Goal: Task Accomplishment & Management: Use online tool/utility

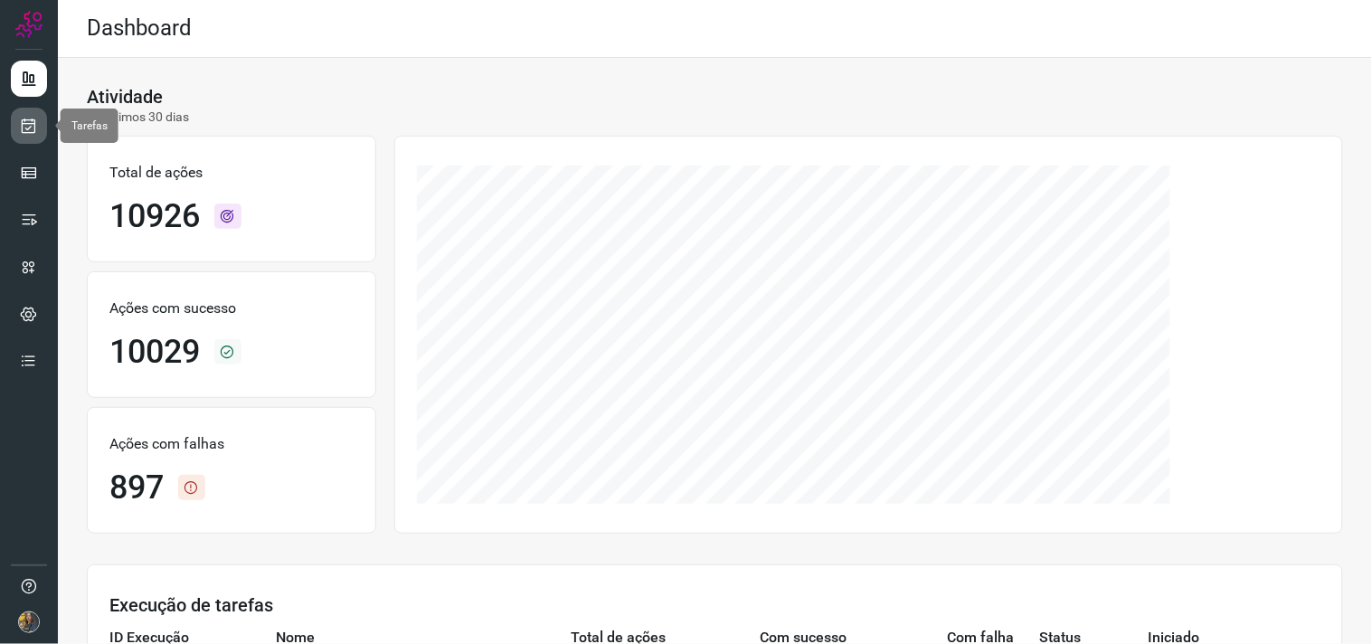
click at [41, 123] on link at bounding box center [29, 126] width 36 height 36
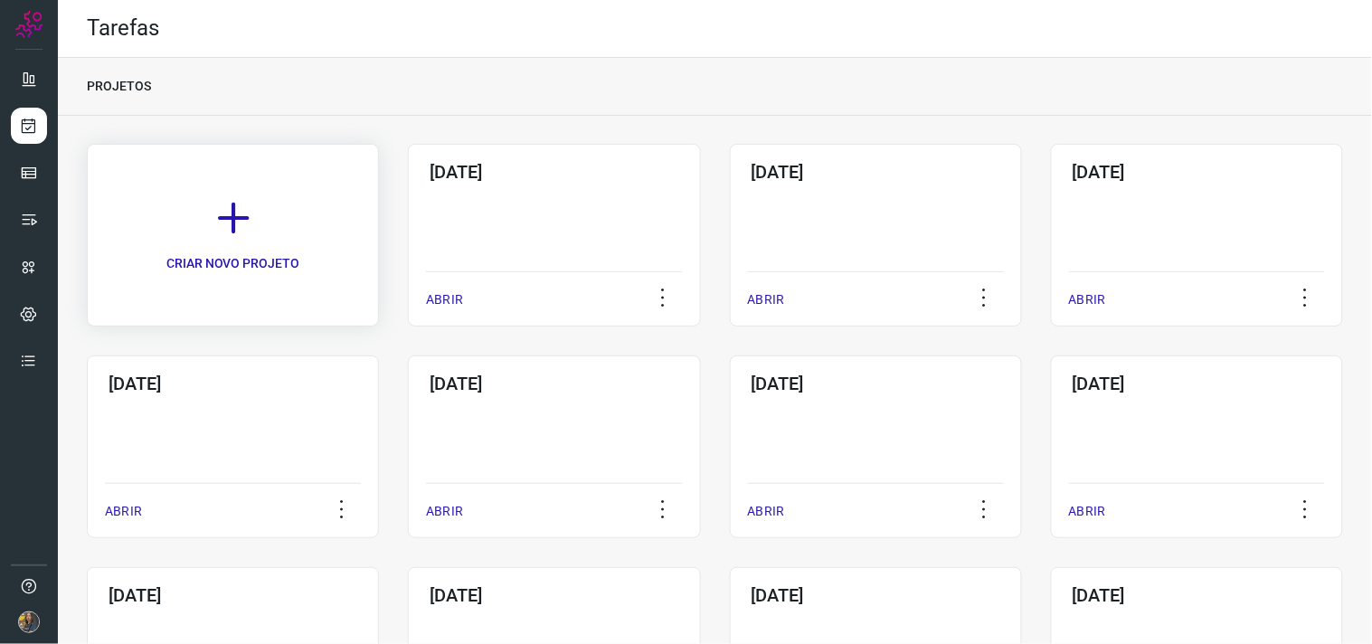
click at [313, 248] on link "CRIAR NOVO PROJETO" at bounding box center [233, 235] width 292 height 183
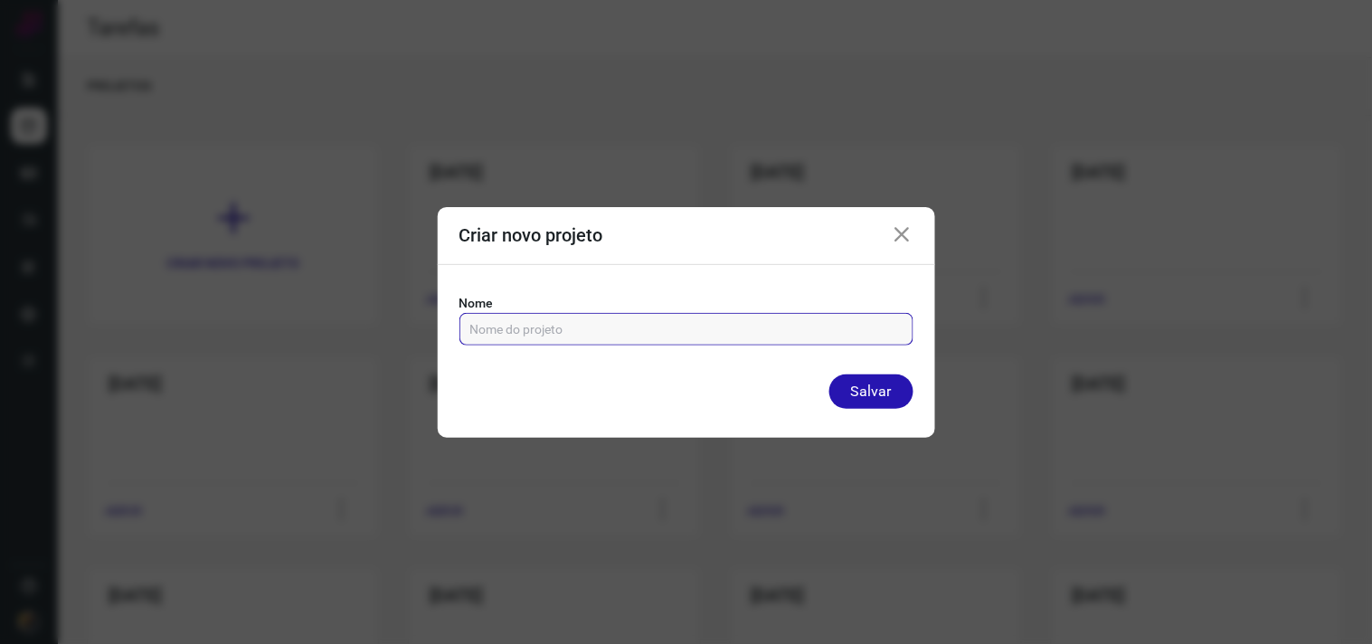
click at [591, 321] on input "text" at bounding box center [686, 329] width 432 height 31
type input "08/10/2025"
click at [829, 374] on button "Salvar" at bounding box center [871, 391] width 84 height 34
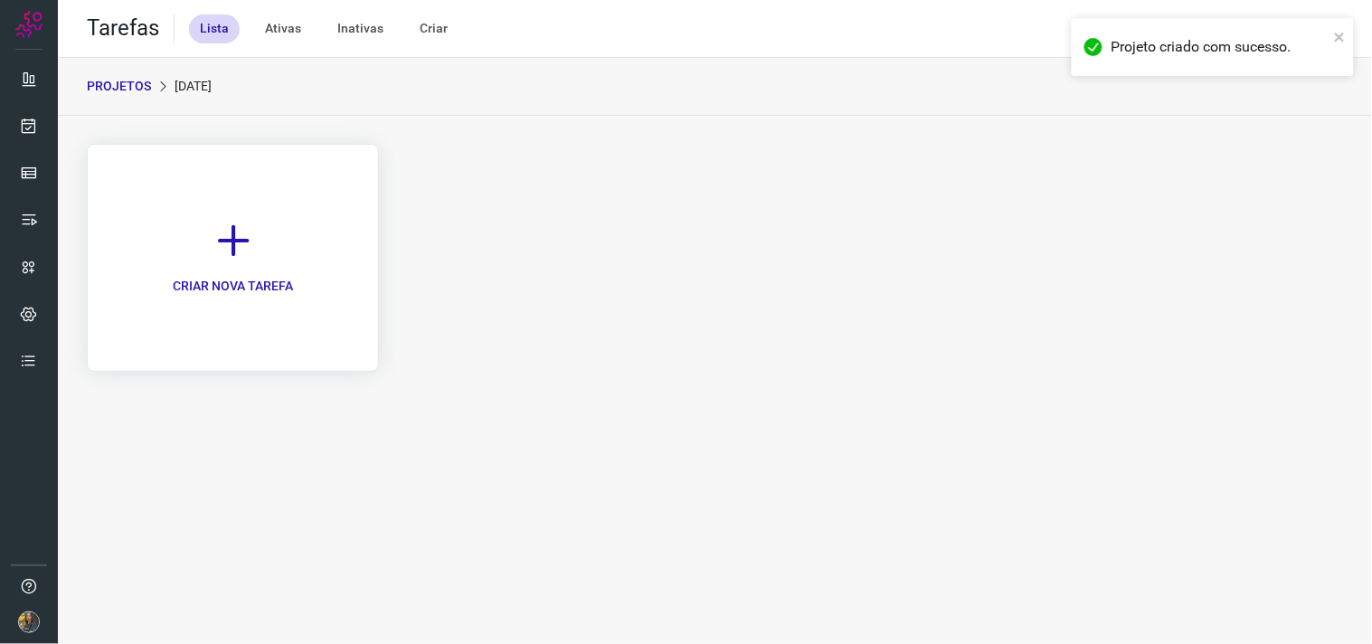
click at [250, 222] on icon at bounding box center [233, 241] width 40 height 40
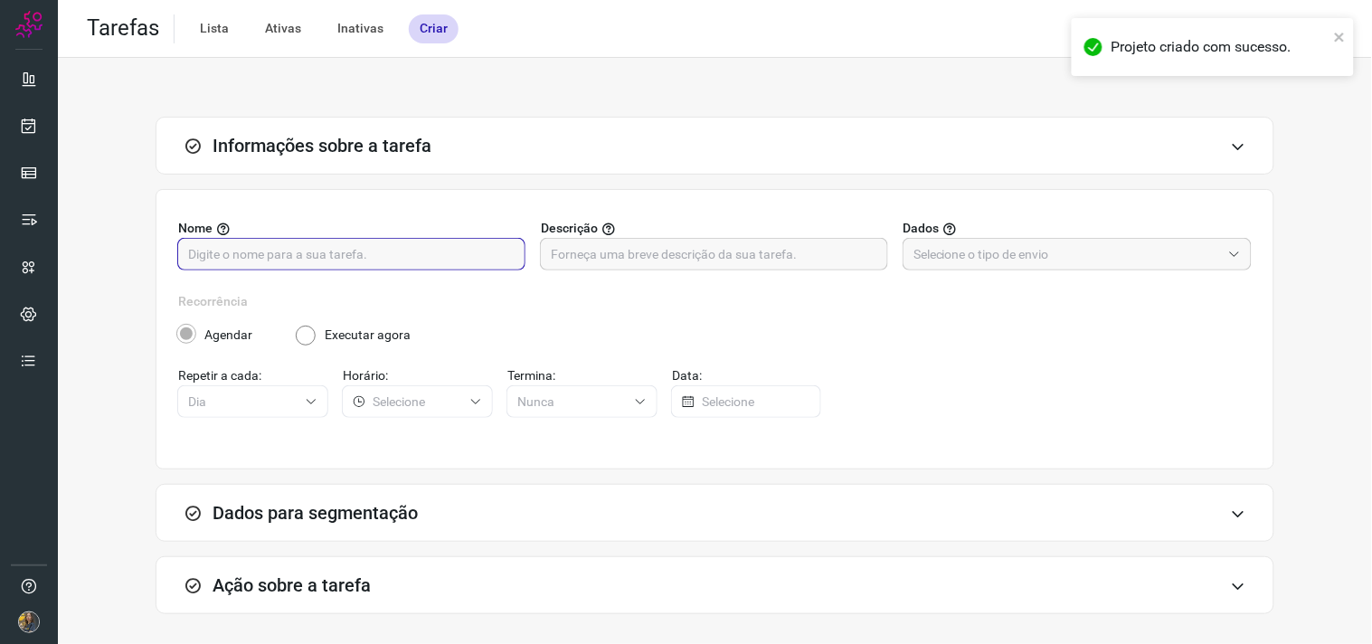
click at [463, 244] on input "text" at bounding box center [351, 254] width 327 height 31
type input "FUTURO - SP"
click at [642, 238] on div "Descrição" at bounding box center [715, 245] width 348 height 52
click at [671, 257] on input "text" at bounding box center [714, 254] width 327 height 31
type input "200 - 4968"
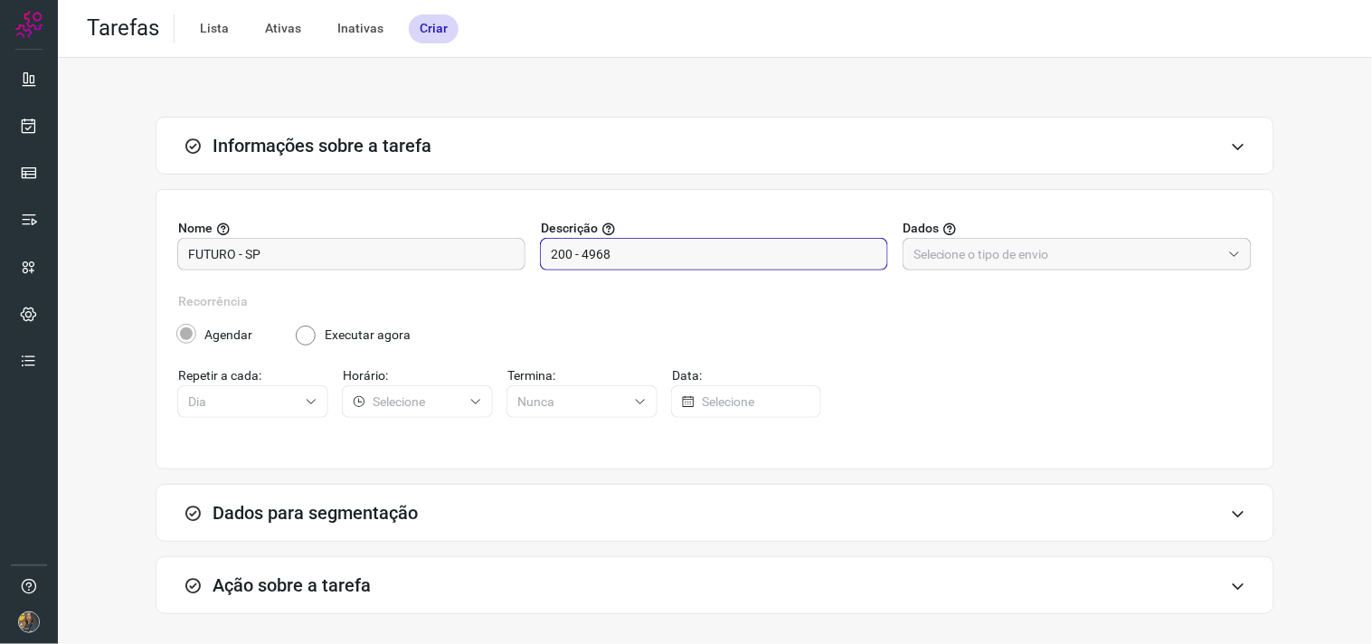
click at [1063, 251] on input "text" at bounding box center [1068, 254] width 308 height 31
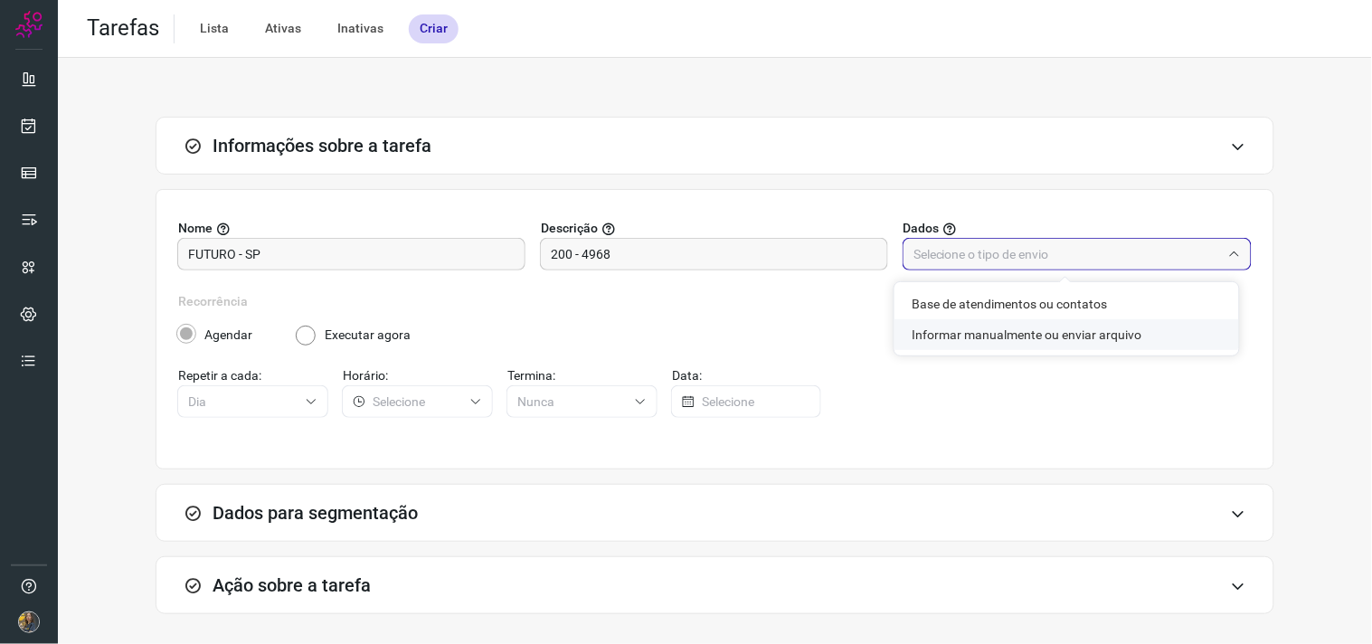
drag, startPoint x: 1015, startPoint y: 336, endPoint x: 918, endPoint y: 346, distance: 97.2
click at [1009, 340] on li "Informar manualmente ou enviar arquivo" at bounding box center [1067, 334] width 345 height 31
type input "Informar manualmente ou enviar arquivo"
radio input "false"
radio input "true"
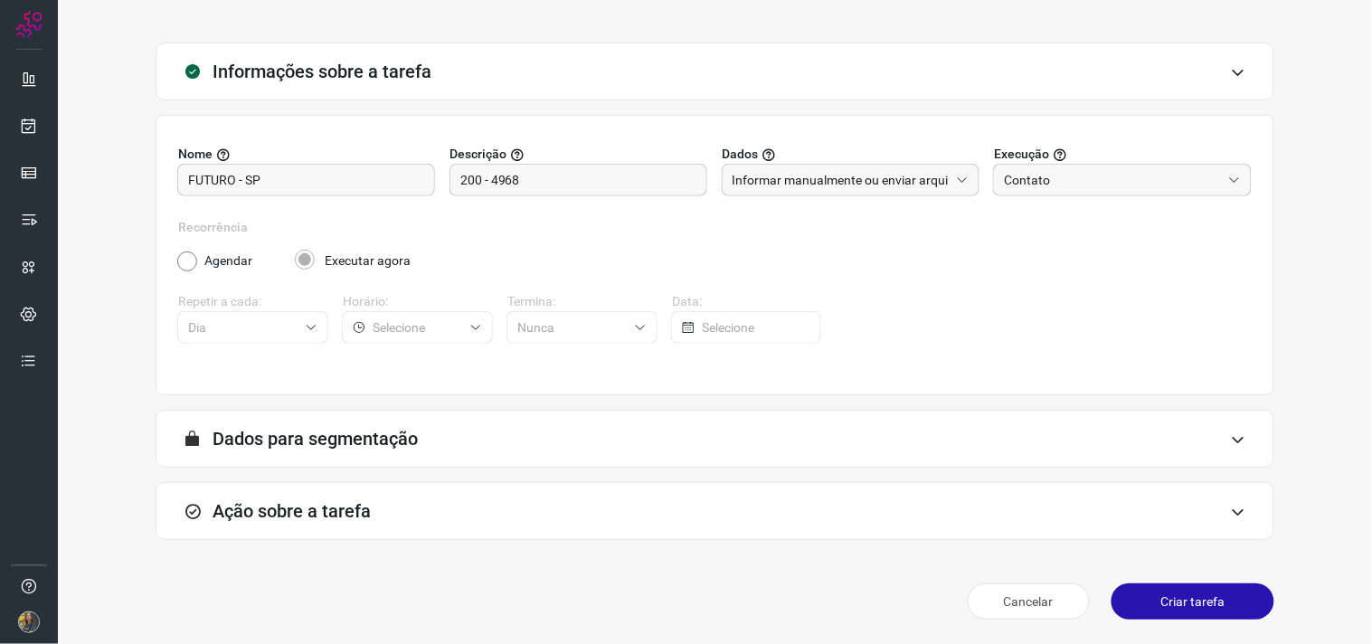
click at [603, 492] on div "Ação sobre a tarefa" at bounding box center [715, 511] width 1119 height 58
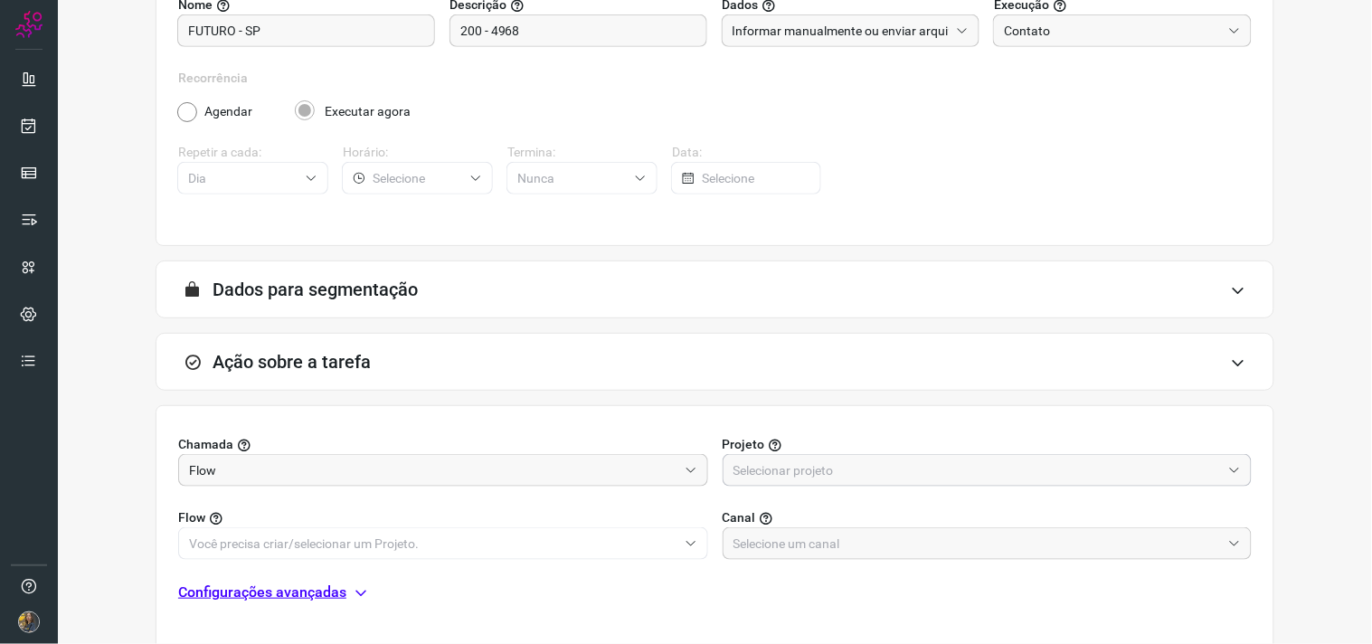
scroll to position [360, 0]
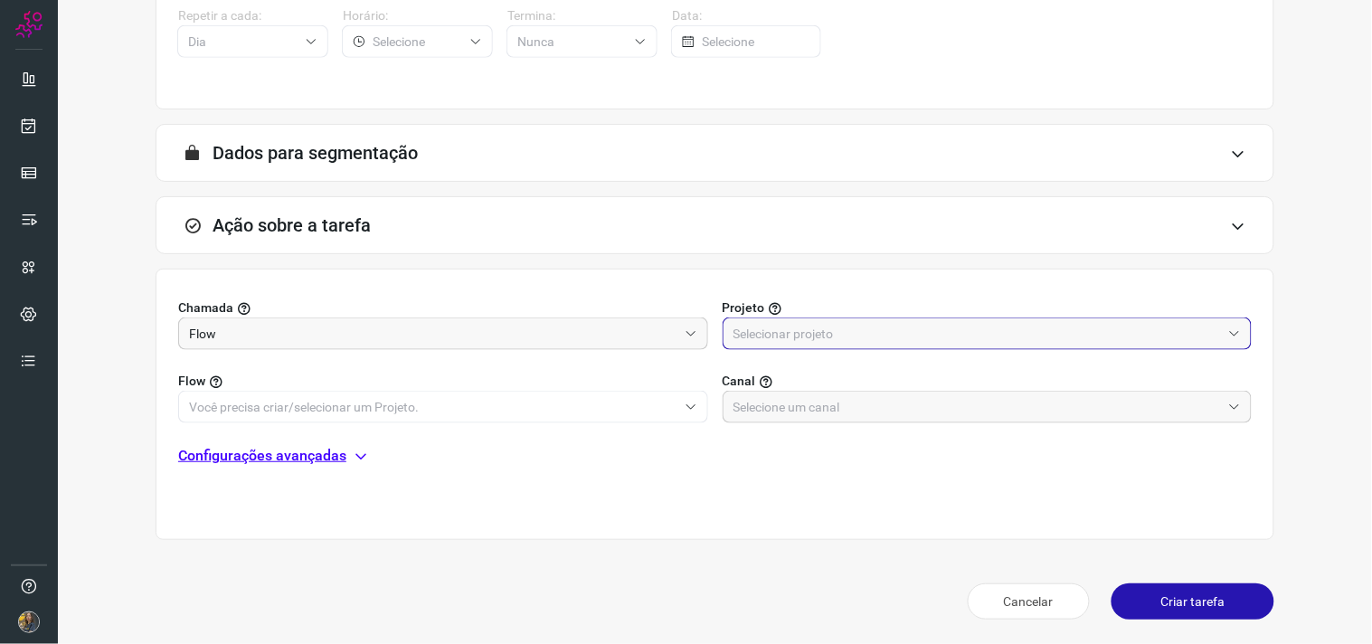
click at [800, 333] on input "text" at bounding box center [978, 333] width 488 height 31
click at [762, 417] on span "Automator" at bounding box center [765, 413] width 62 height 14
type input "Automator"
click at [621, 423] on span "O campo flow é obrigatório" at bounding box center [443, 431] width 530 height 16
click at [631, 405] on input "text" at bounding box center [433, 407] width 488 height 31
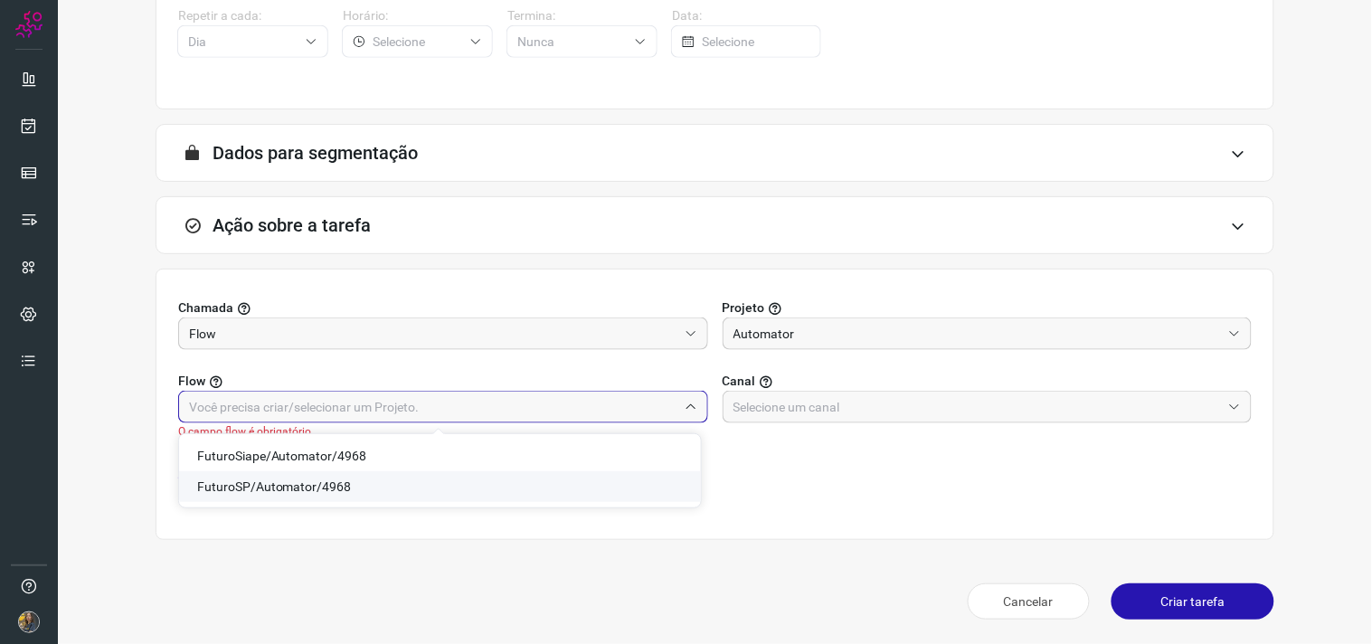
click at [313, 487] on span "FuturoSP/Automator/4968" at bounding box center [274, 486] width 155 height 14
type input "FuturoSP/Automator/4968"
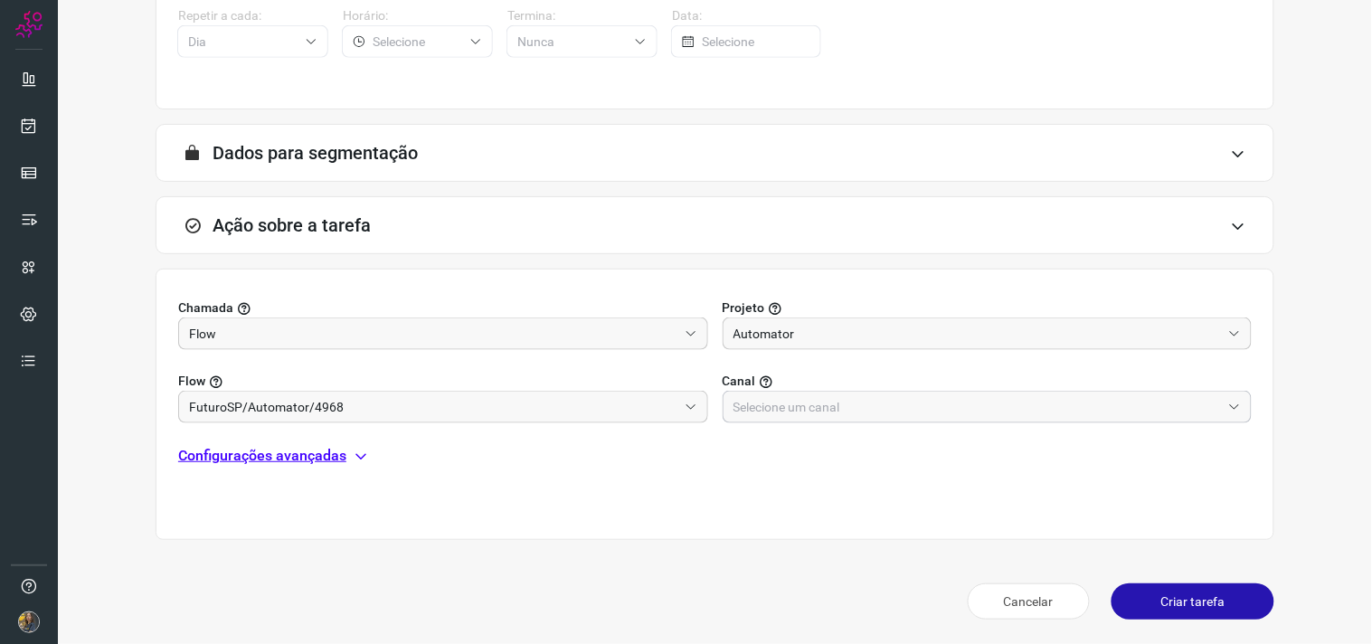
drag, startPoint x: 722, startPoint y: 409, endPoint x: 752, endPoint y: 416, distance: 30.7
click at [728, 414] on div at bounding box center [988, 407] width 530 height 33
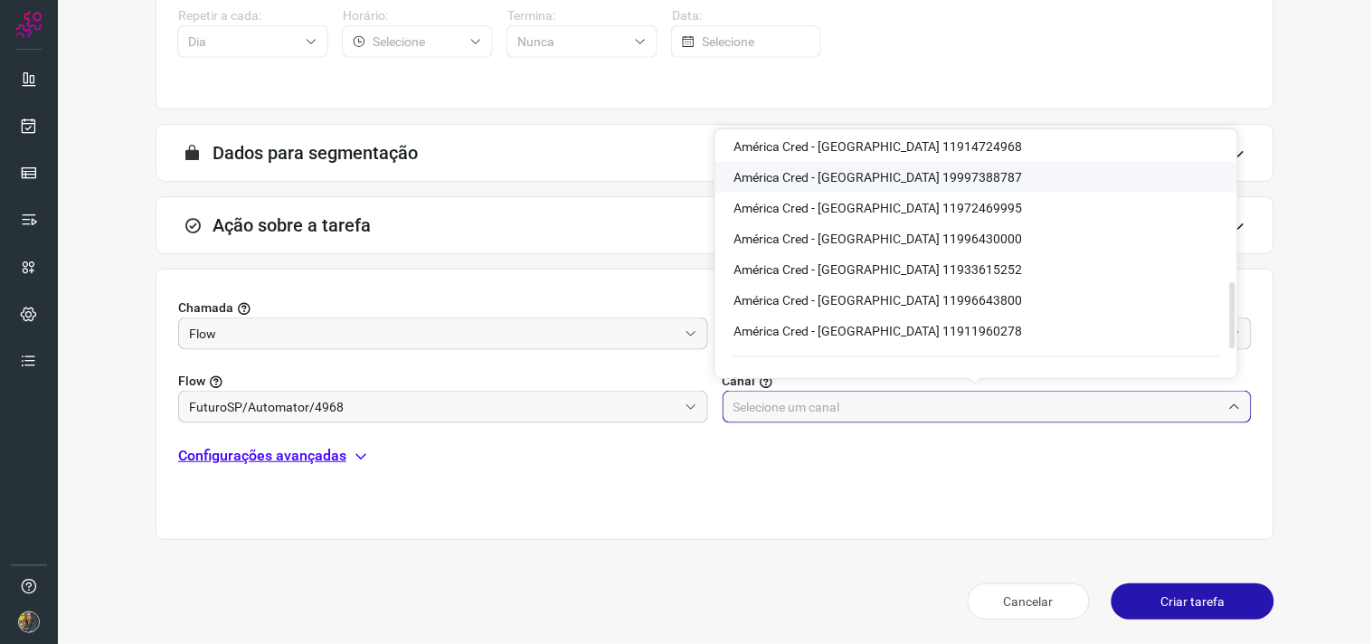
scroll to position [555, 0]
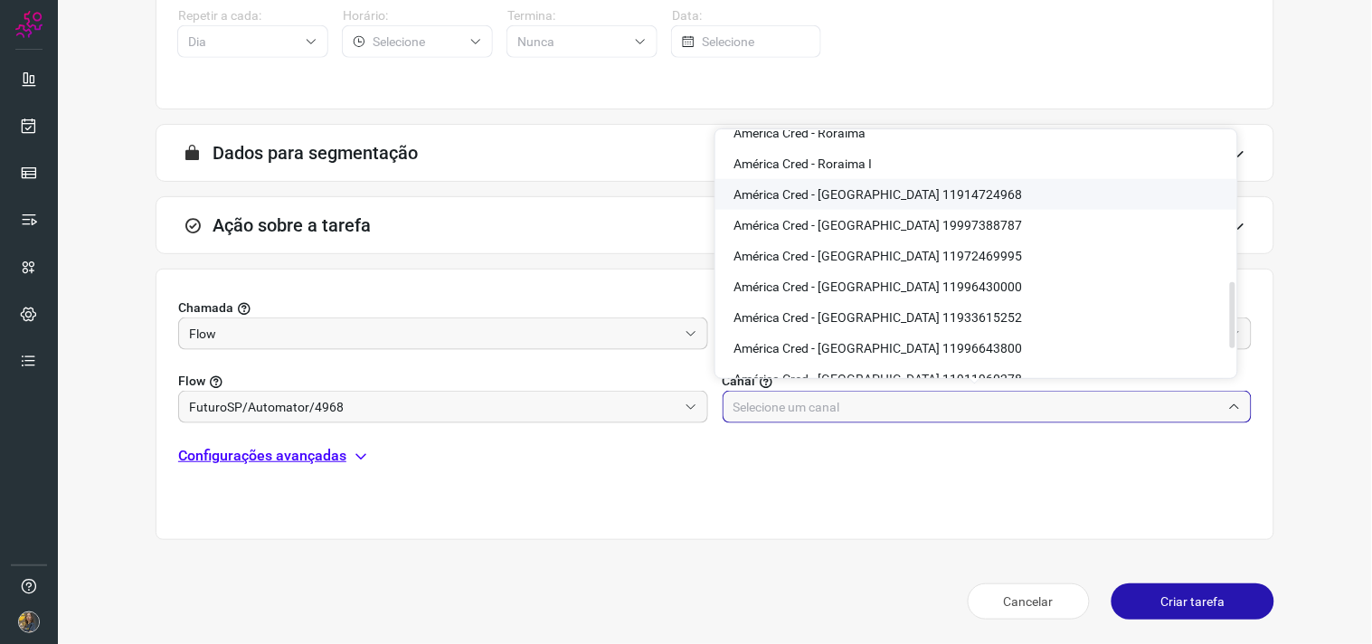
click at [930, 197] on span "América Cred - São Paulo 11914724968" at bounding box center [878, 194] width 289 height 14
type input "América Cred - São Paulo 11914724968"
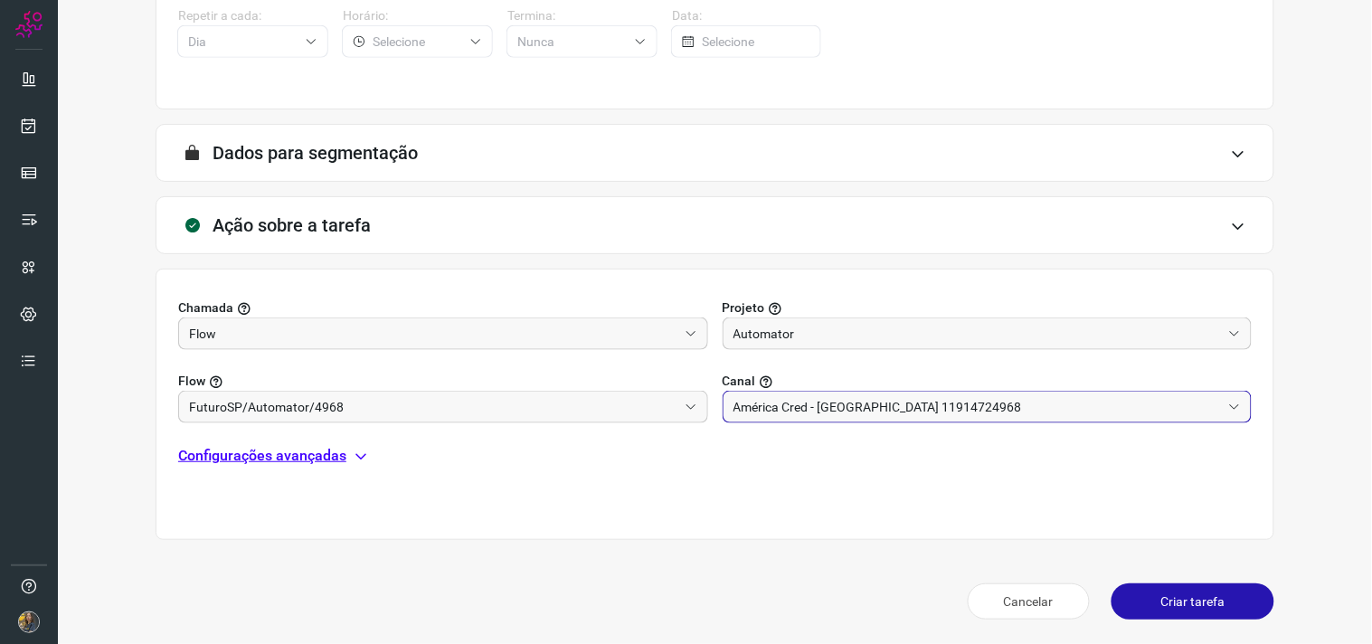
click at [279, 461] on p "Configurações avançadas" at bounding box center [262, 456] width 168 height 22
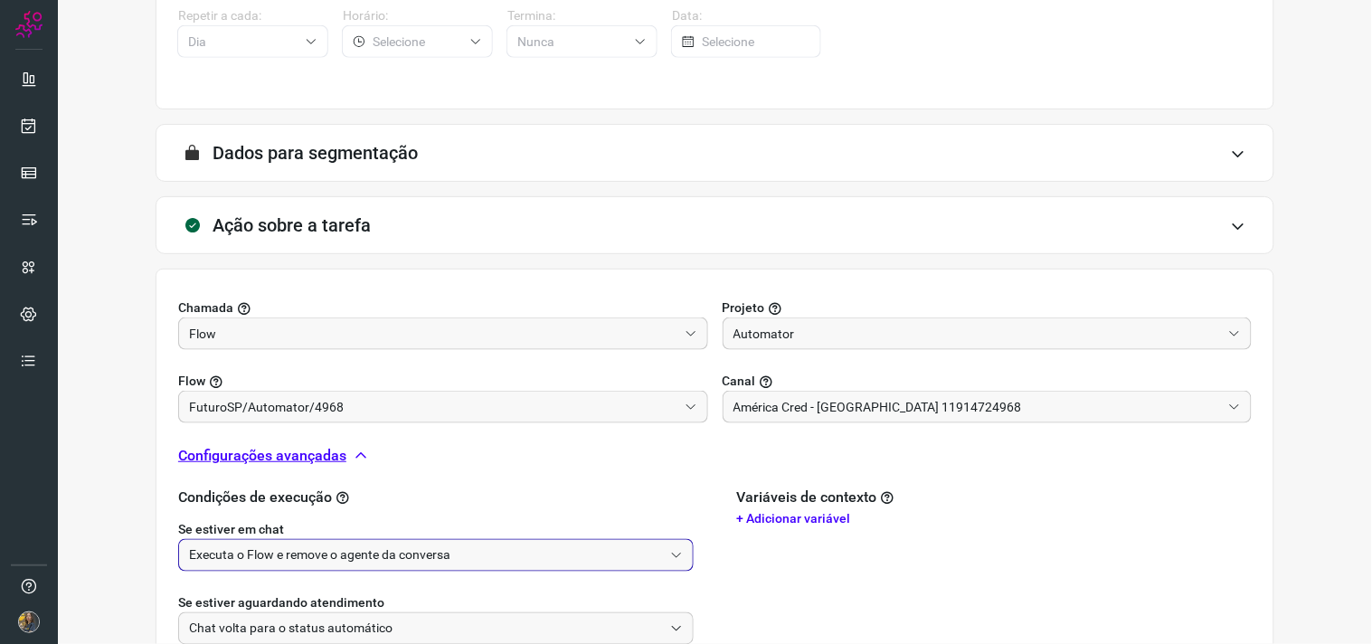
click at [296, 540] on input "Executa o Flow e remove o agente da conversa" at bounding box center [426, 555] width 474 height 31
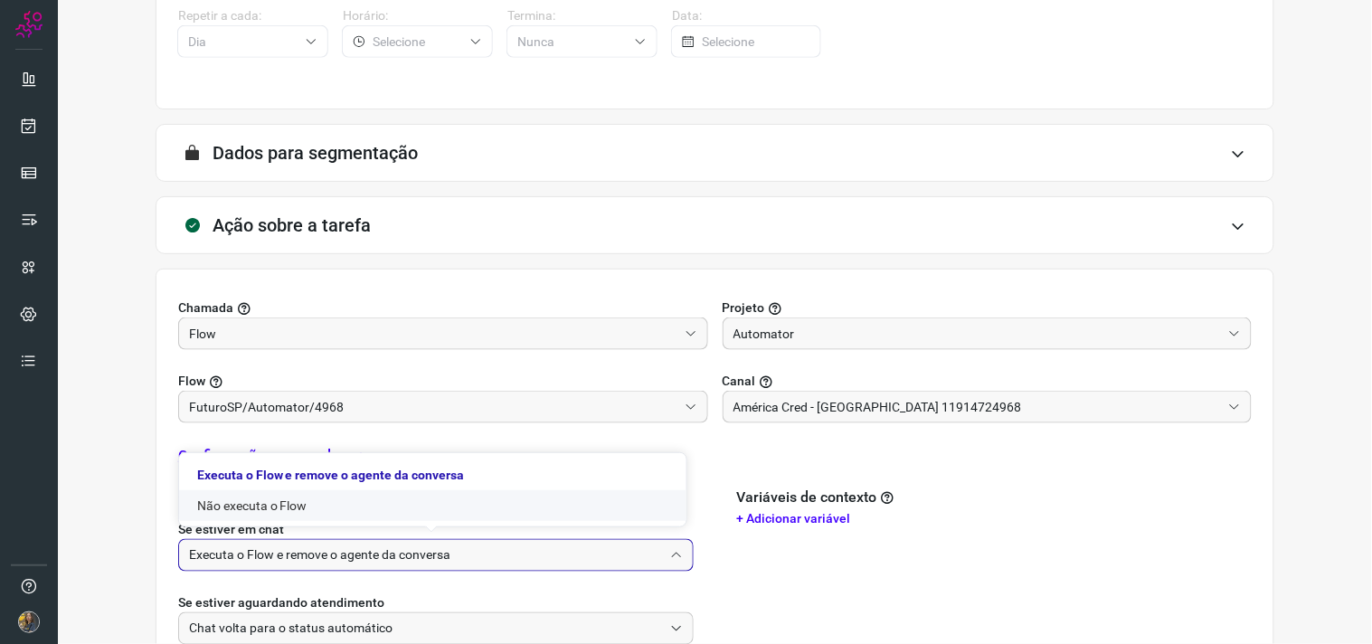
click at [302, 501] on li "Não executa o Flow" at bounding box center [432, 505] width 507 height 31
type input "Não executa o Flow"
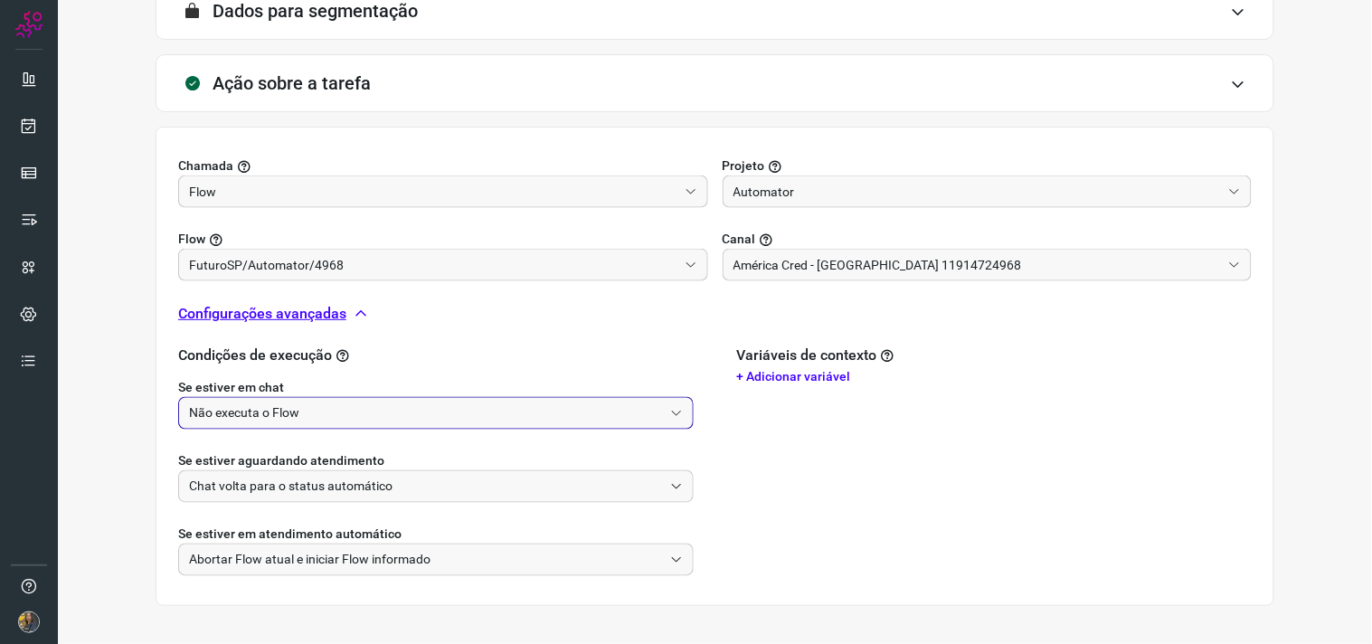
scroll to position [568, 0]
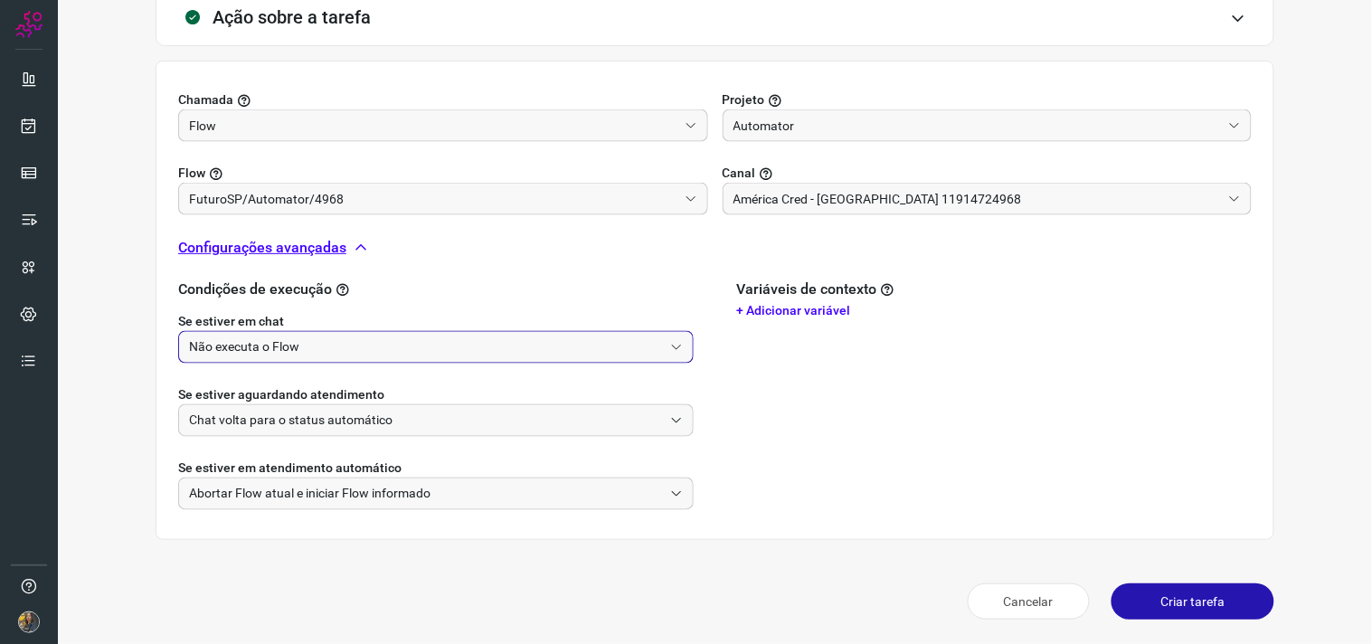
click at [1189, 579] on button "Criar tarefa" at bounding box center [1193, 601] width 163 height 36
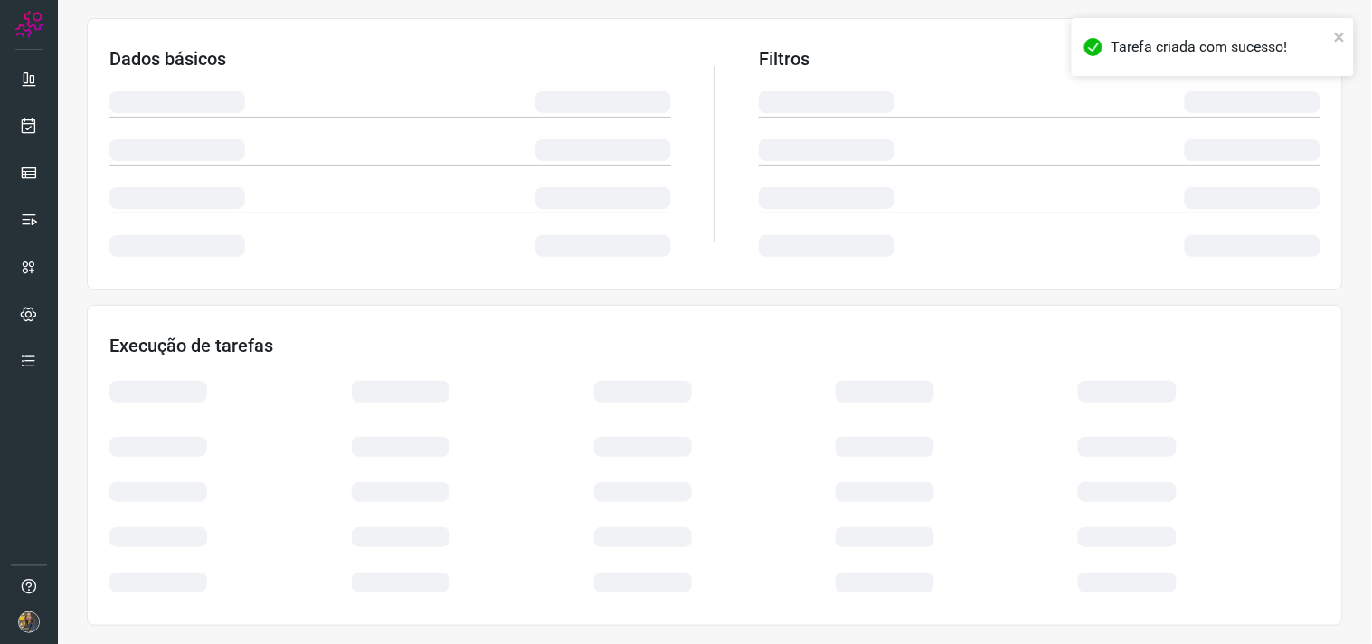
scroll to position [290, 0]
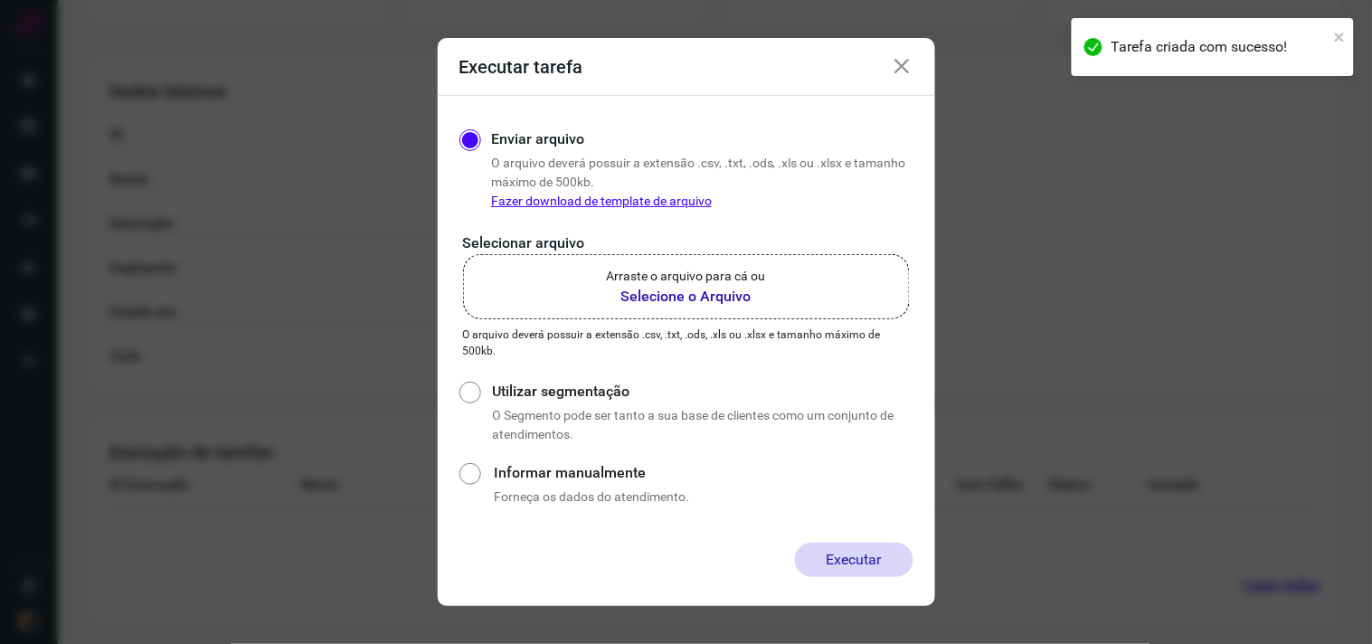
click at [730, 276] on p "Arraste o arquivo para cá ou" at bounding box center [686, 276] width 159 height 19
click at [0, 0] on input "Arraste o arquivo para cá ou Selecione o Arquivo" at bounding box center [0, 0] width 0 height 0
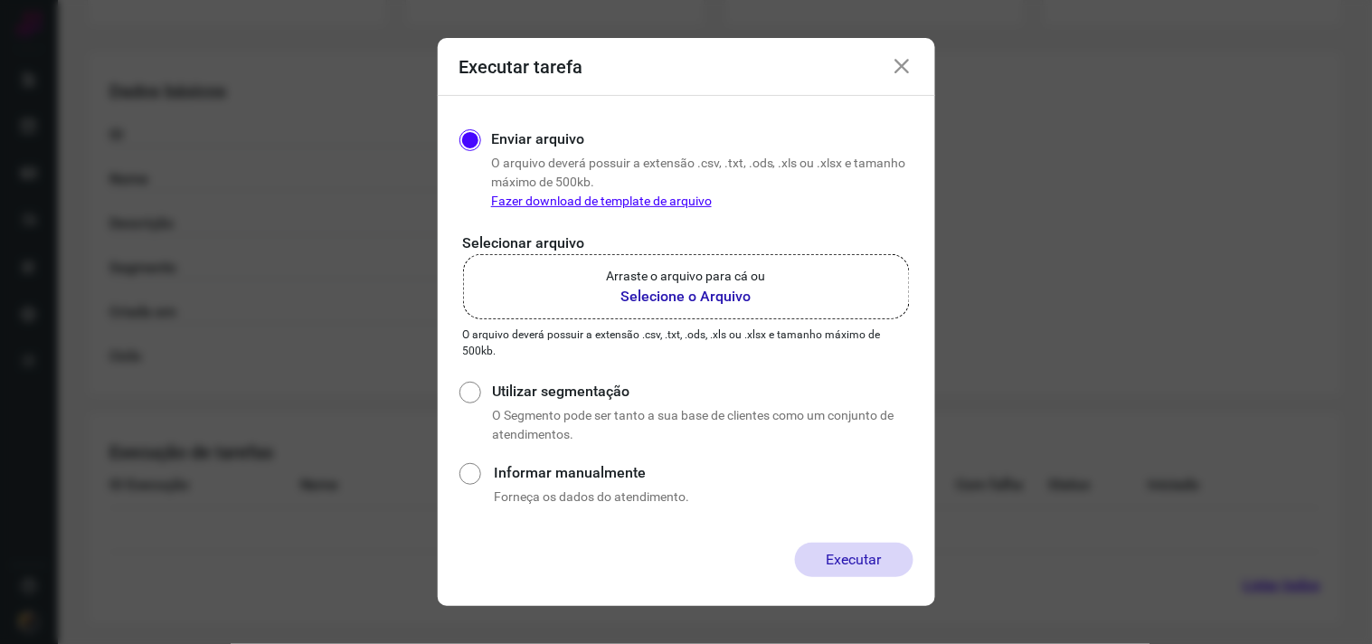
click at [683, 299] on b "Selecione o Arquivo" at bounding box center [686, 297] width 159 height 22
click at [0, 0] on input "Arraste o arquivo para cá ou Selecione o Arquivo" at bounding box center [0, 0] width 0 height 0
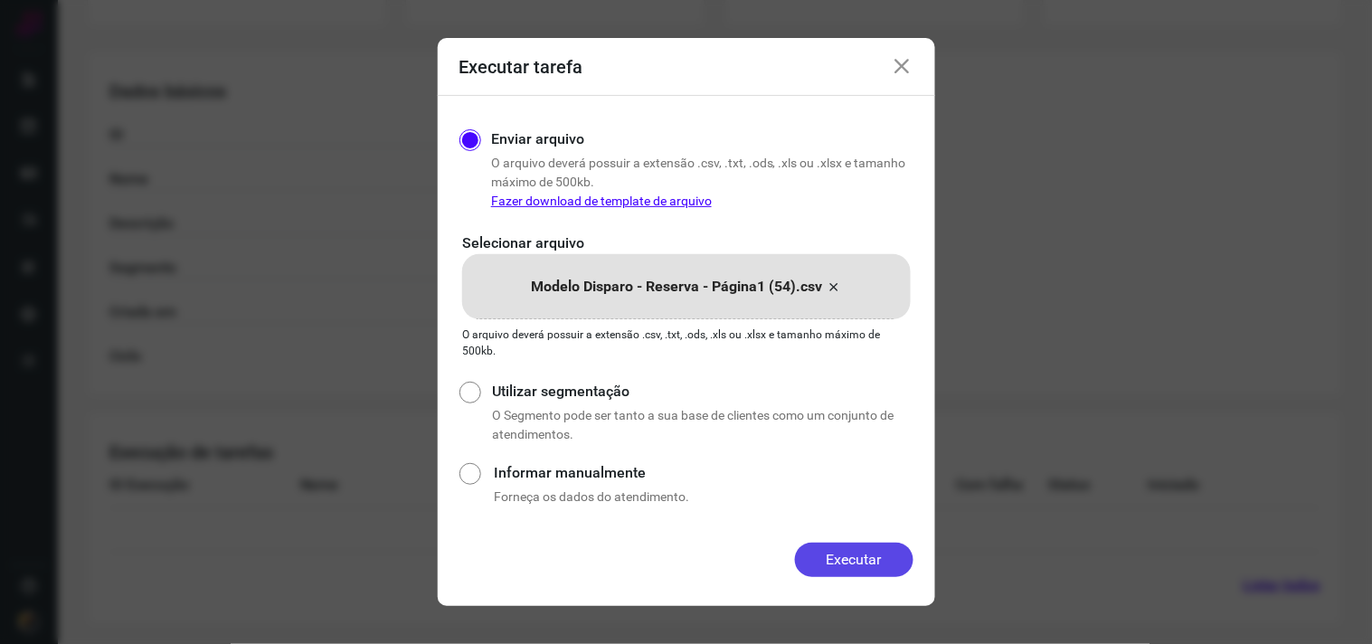
click at [852, 558] on button "Executar" at bounding box center [854, 560] width 118 height 34
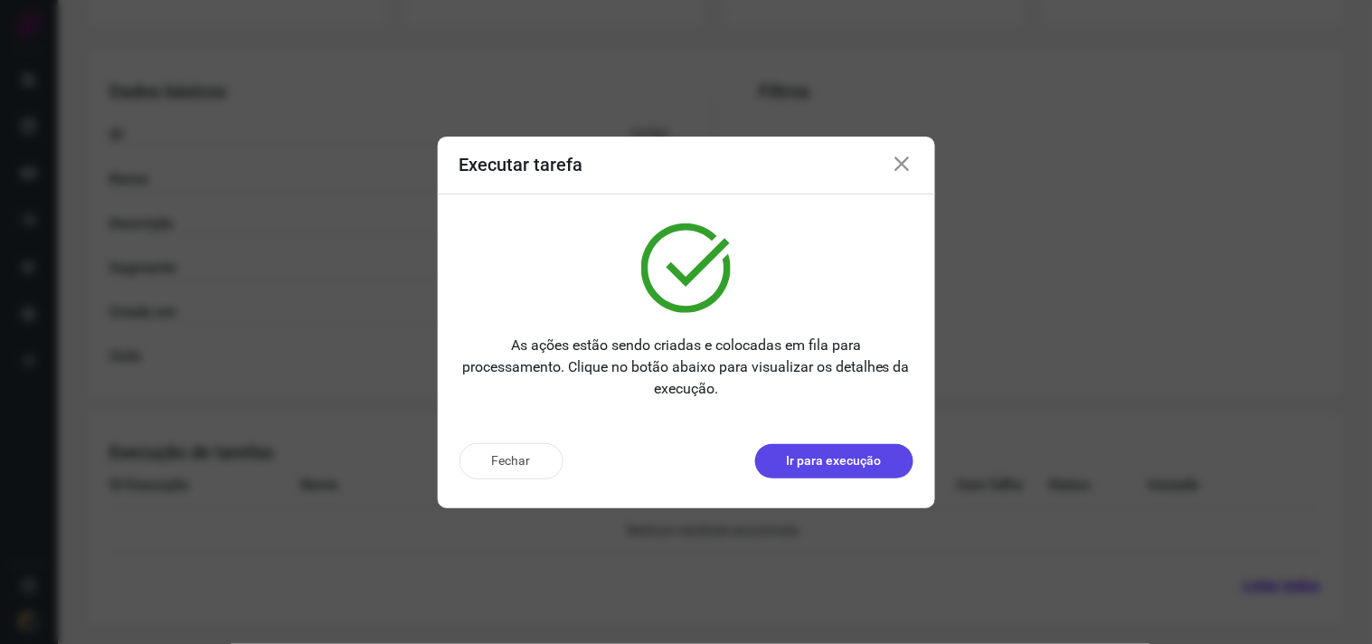
click at [843, 459] on p "Ir para execução" at bounding box center [834, 460] width 95 height 19
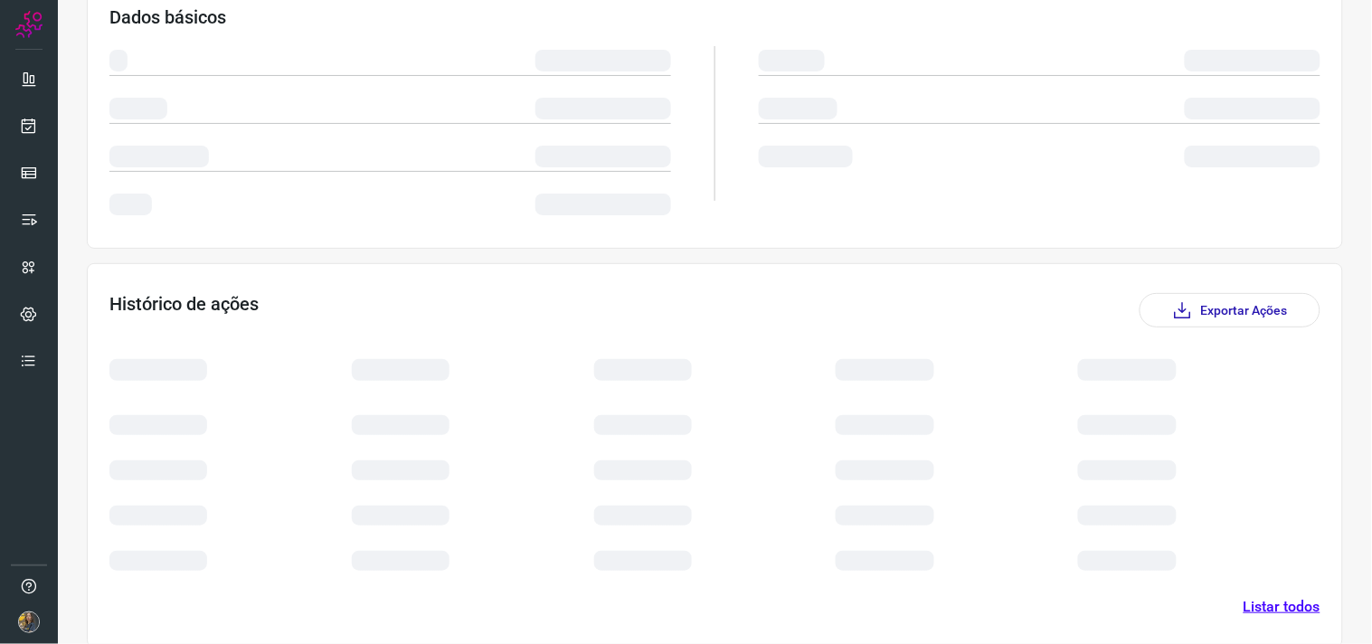
click at [819, 448] on div at bounding box center [715, 461] width 242 height 45
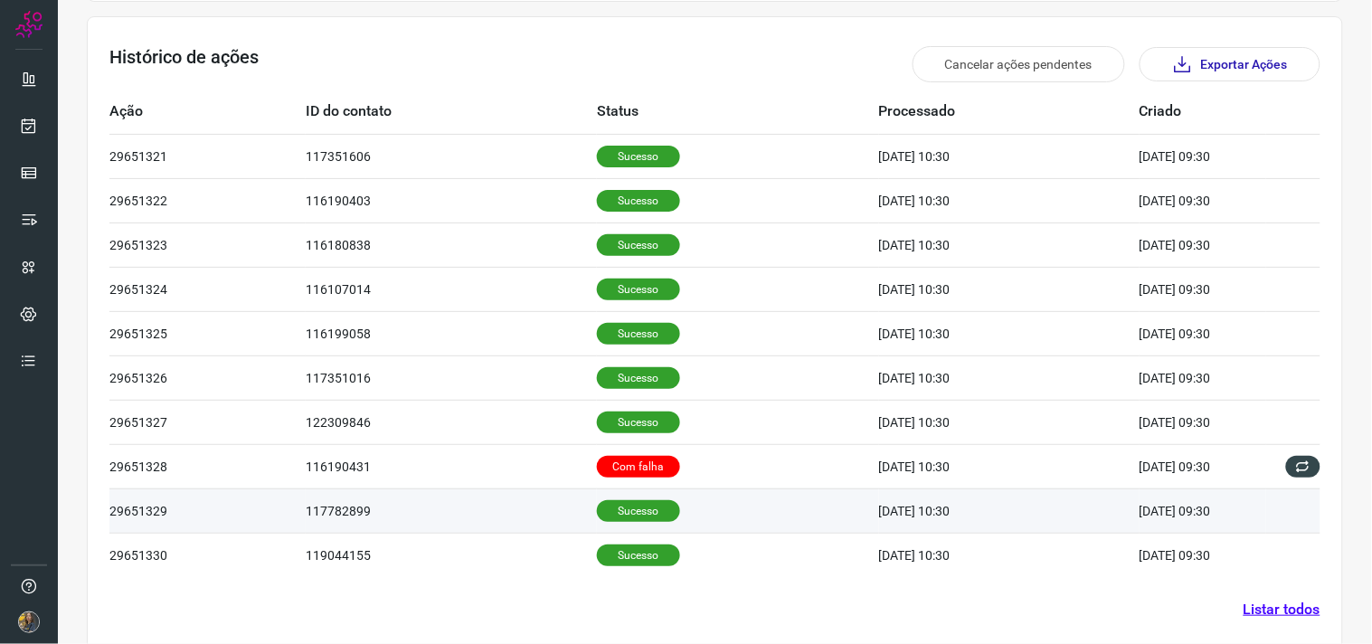
scroll to position [548, 0]
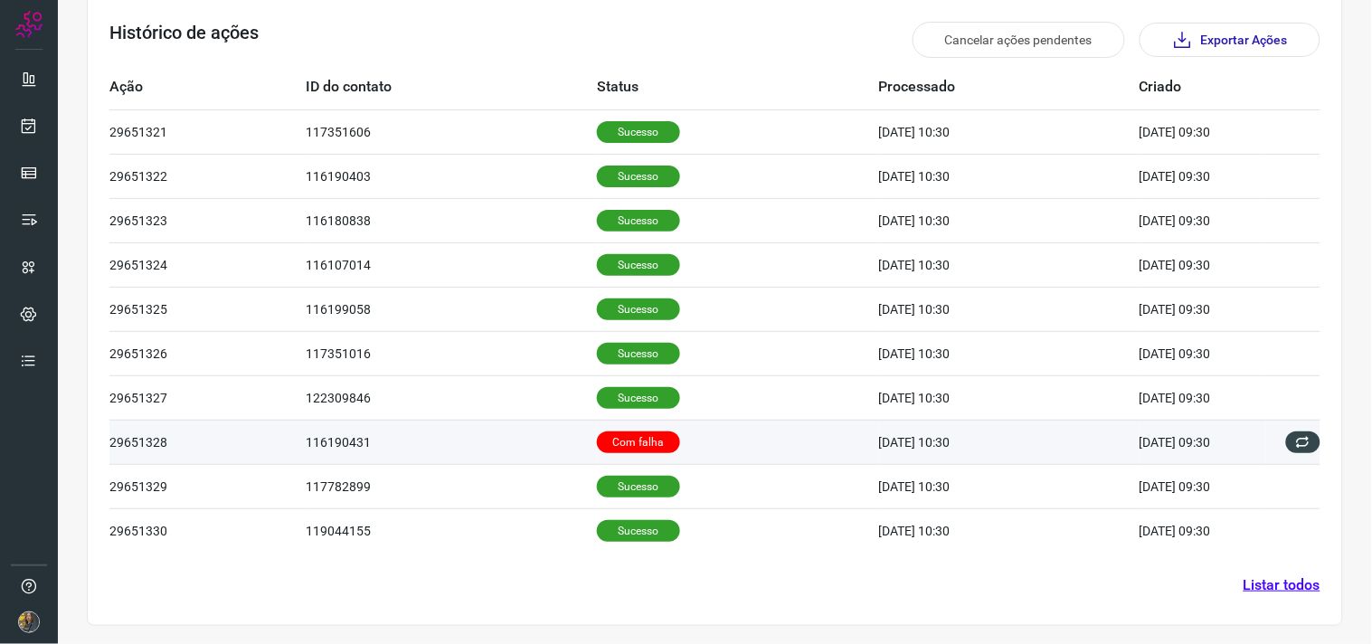
click at [914, 450] on td "[DATE] 10:30" at bounding box center [1009, 442] width 260 height 44
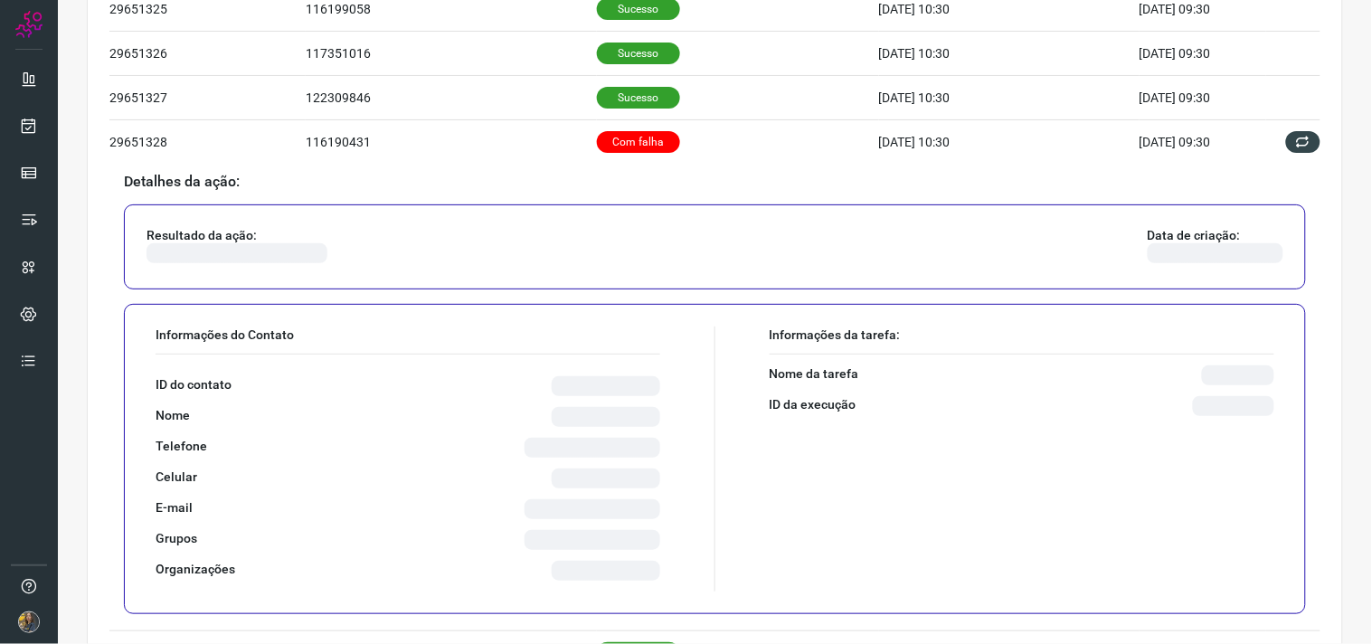
scroll to position [850, 0]
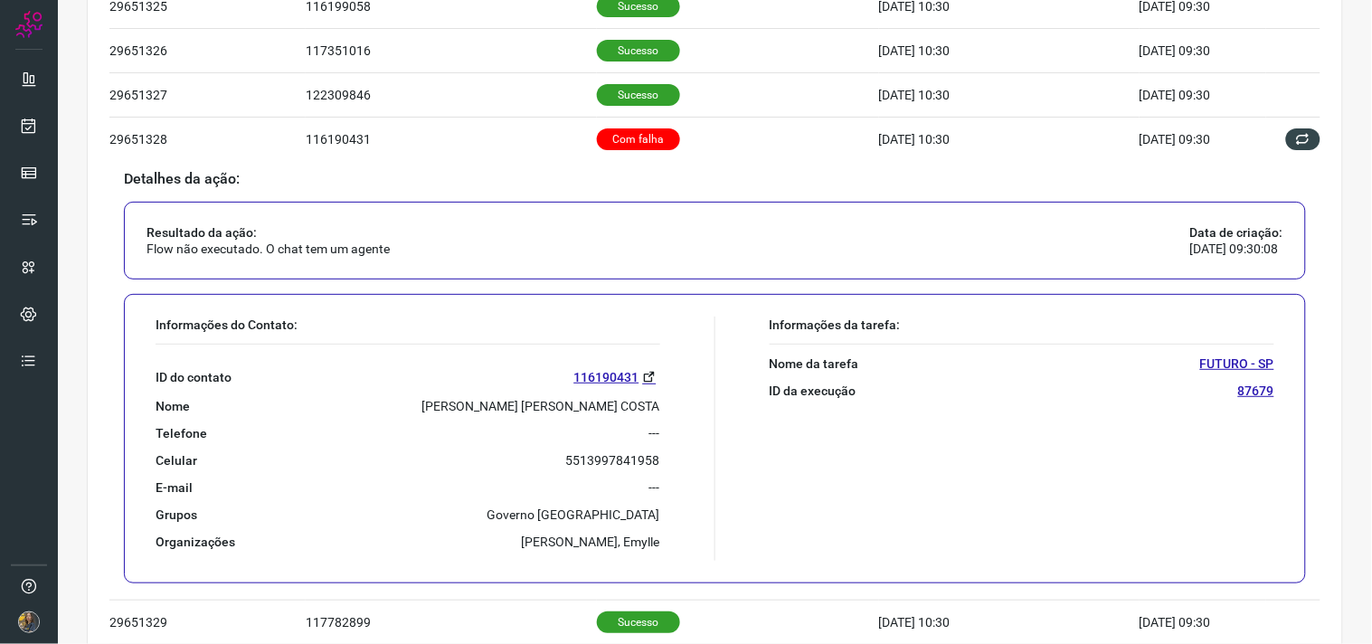
click at [541, 414] on p "[PERSON_NAME] [PERSON_NAME] COSTA" at bounding box center [541, 406] width 238 height 16
copy p "[PERSON_NAME] [PERSON_NAME] COSTA"
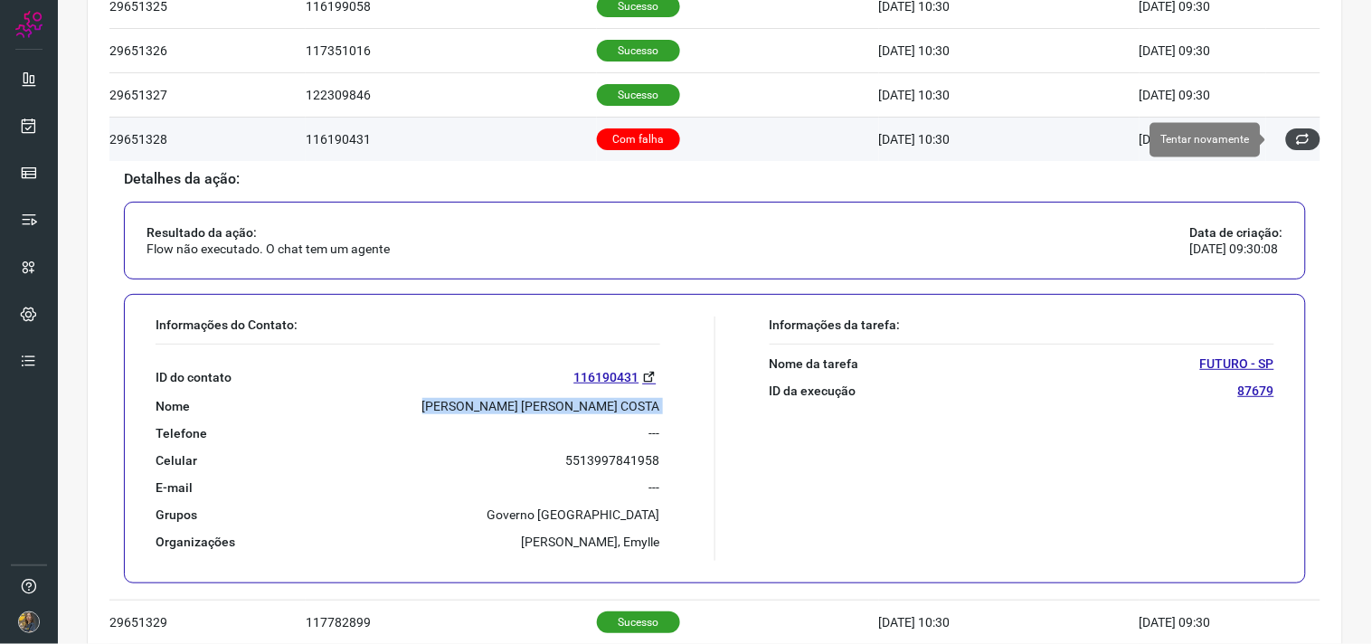
click at [1296, 142] on icon at bounding box center [1303, 139] width 14 height 14
click at [1296, 143] on icon at bounding box center [1303, 139] width 14 height 14
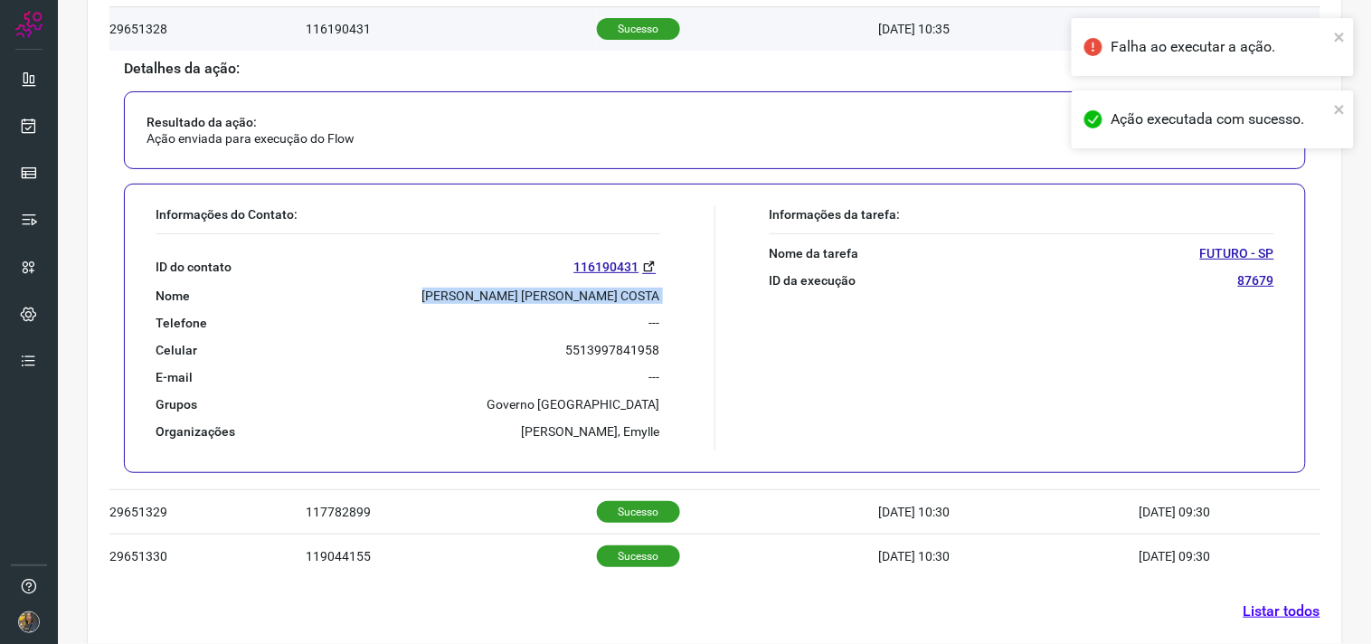
scroll to position [986, 0]
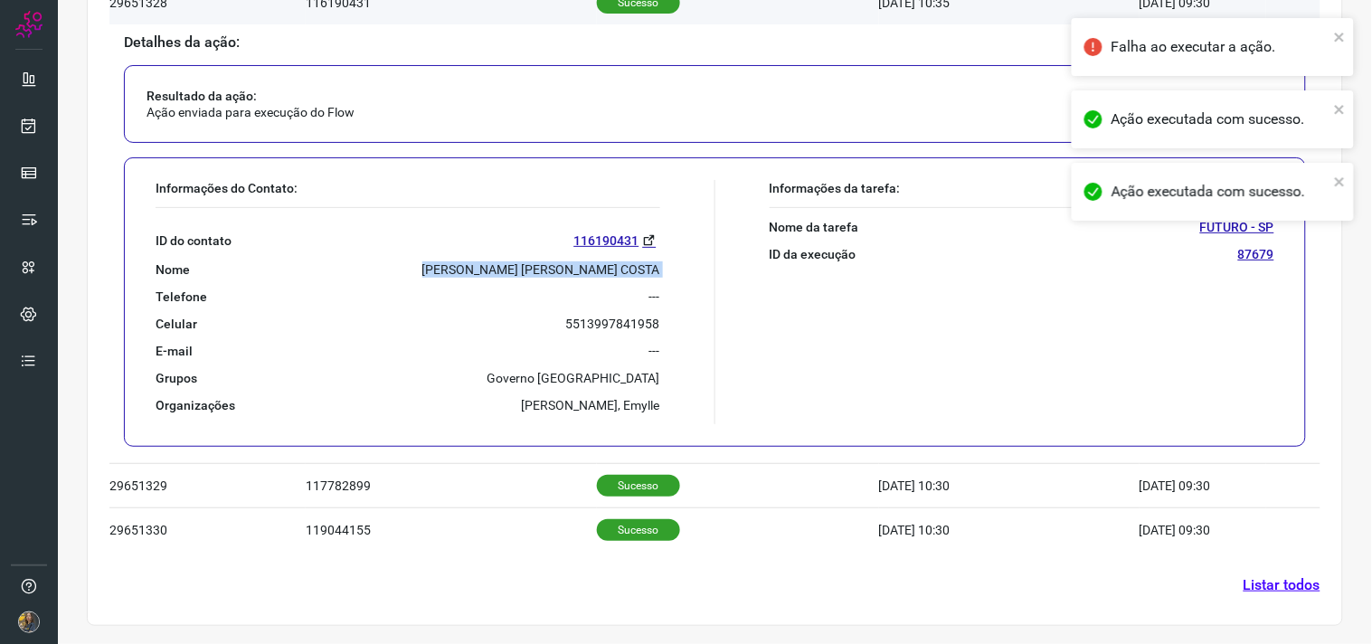
click at [1269, 590] on link "Listar todos" at bounding box center [1282, 585] width 77 height 22
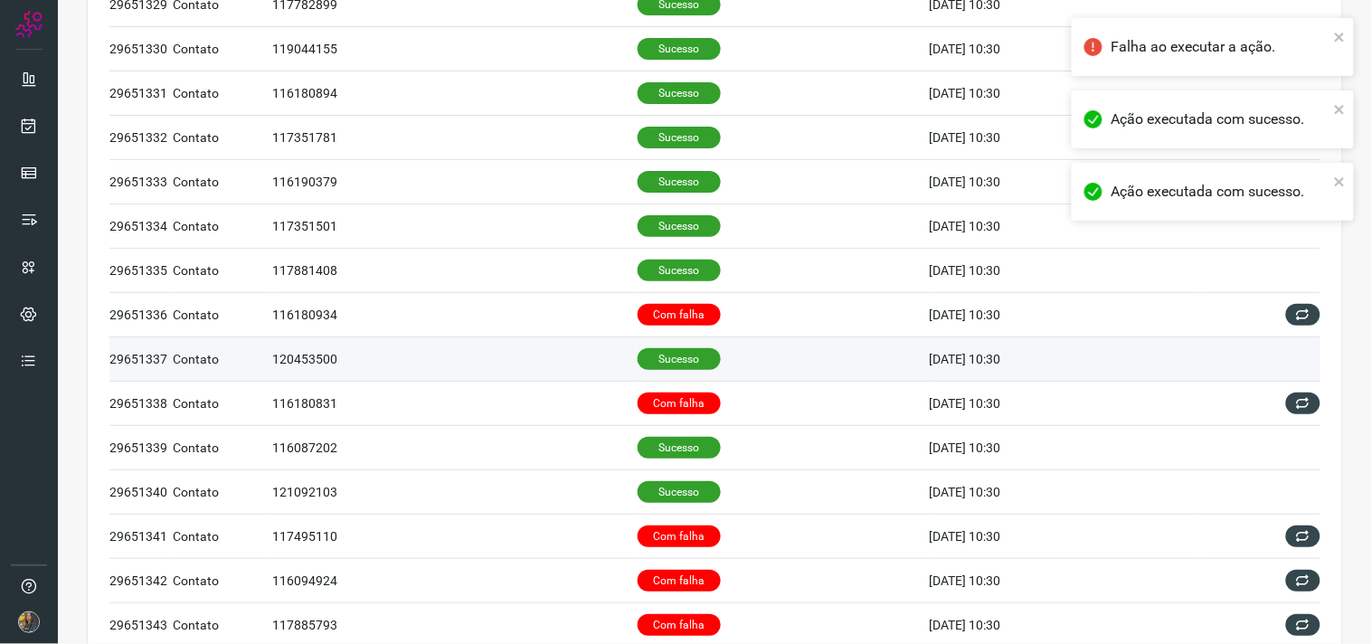
scroll to position [602, 0]
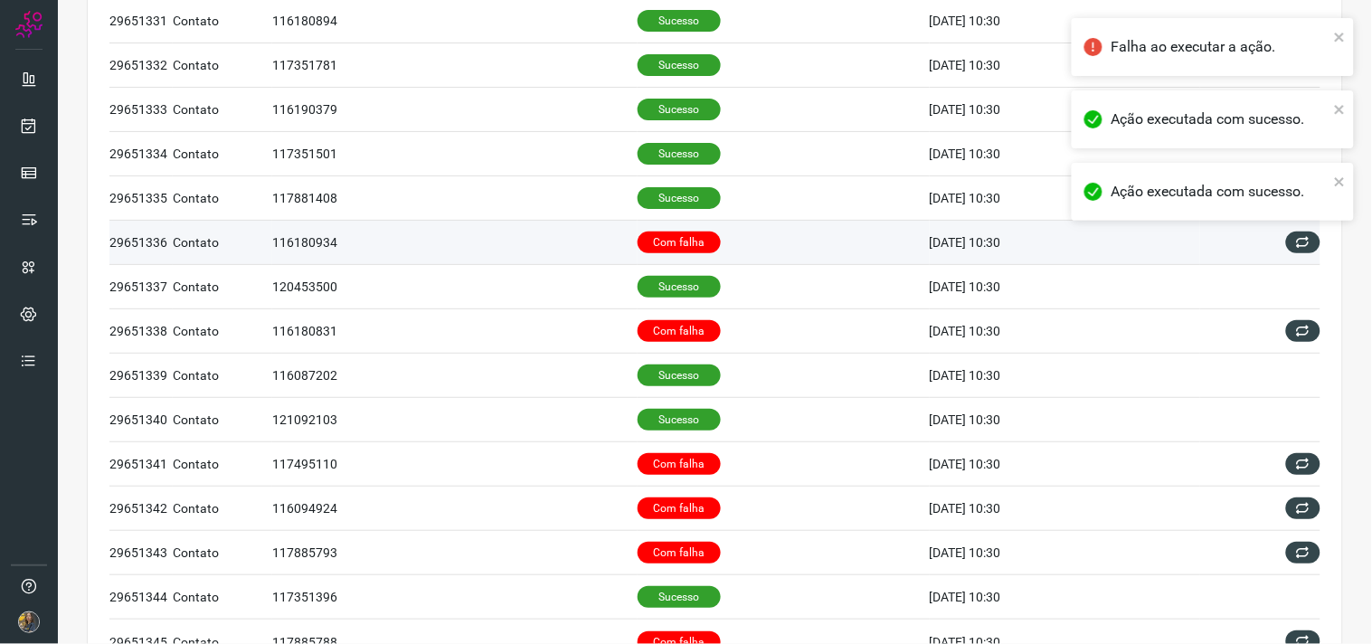
click at [660, 240] on p "Com falha" at bounding box center [679, 243] width 83 height 22
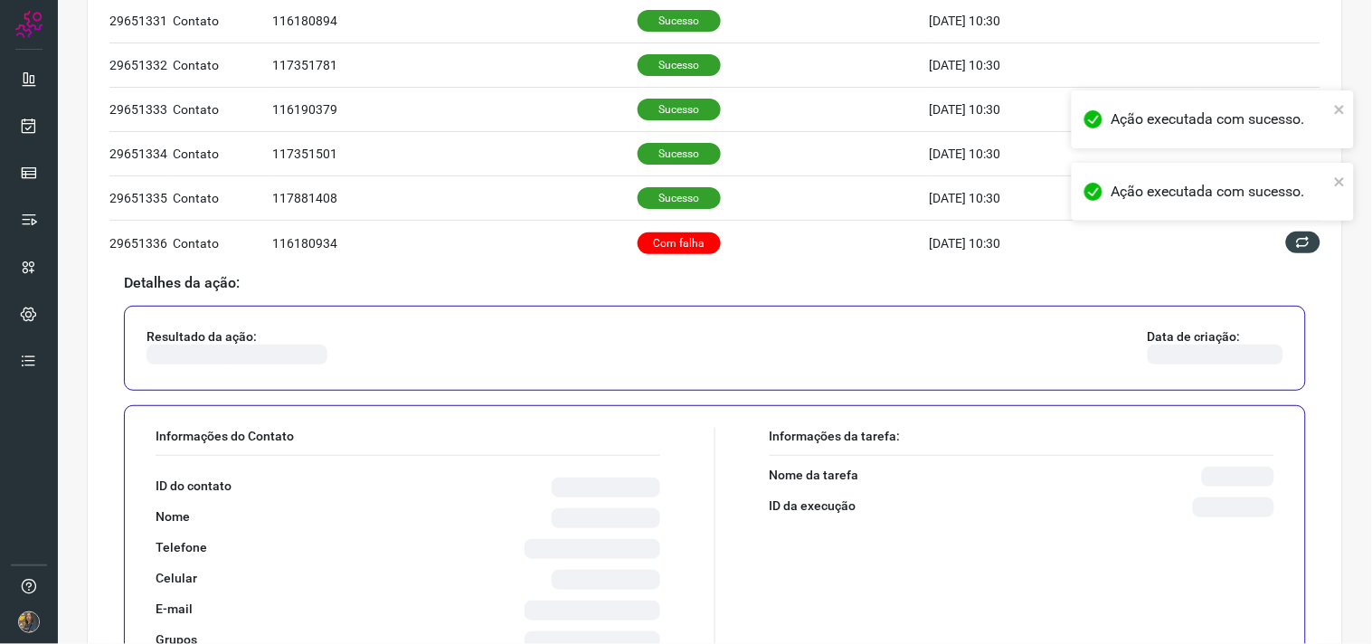
scroll to position [904, 0]
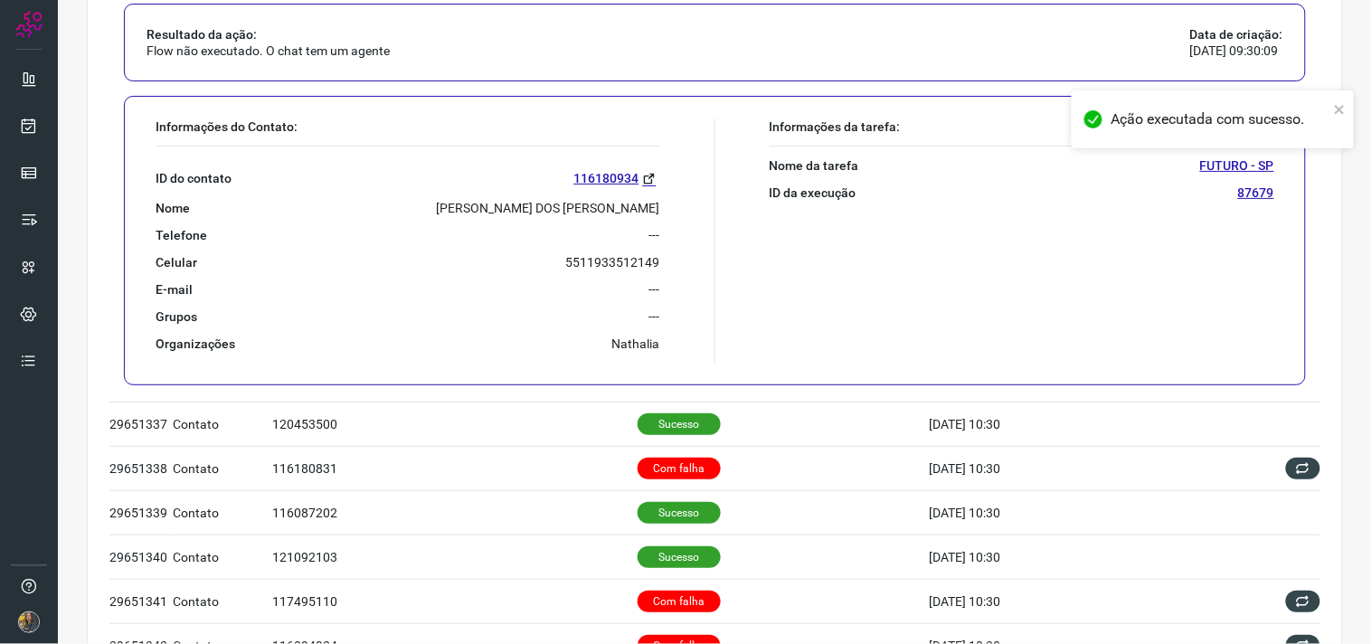
click at [549, 206] on p "[PERSON_NAME] DOS [PERSON_NAME]" at bounding box center [548, 208] width 223 height 16
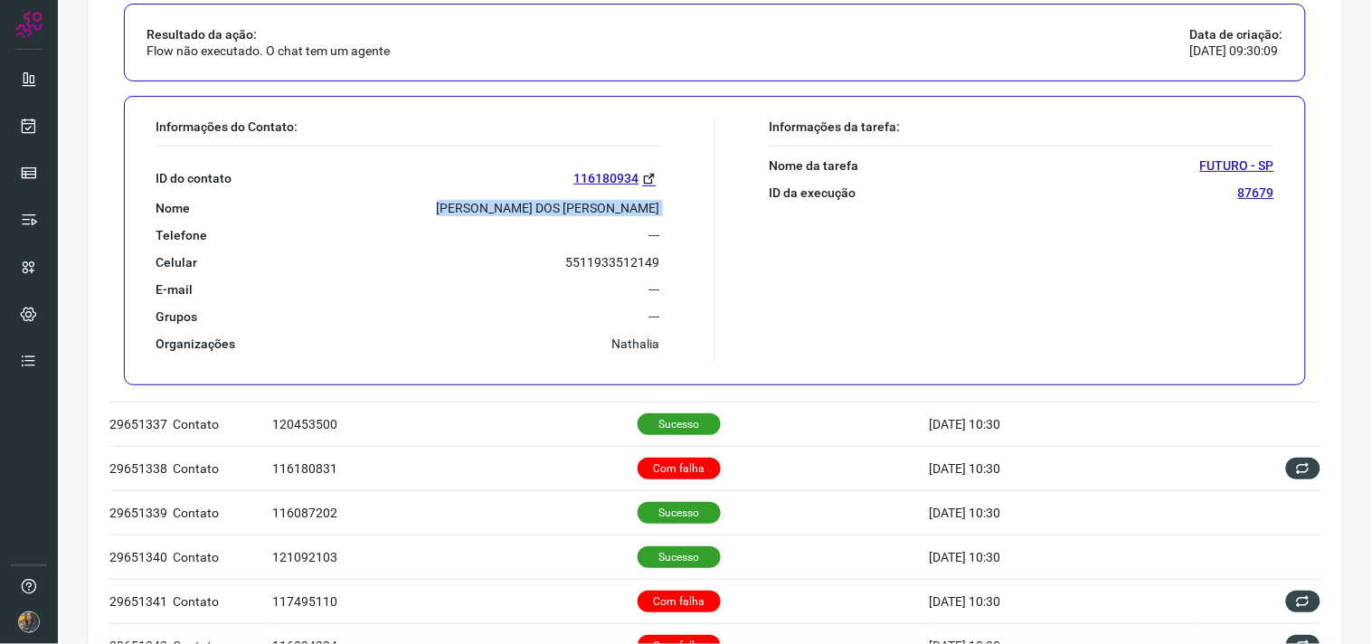
copy p "[PERSON_NAME] DOS [PERSON_NAME]"
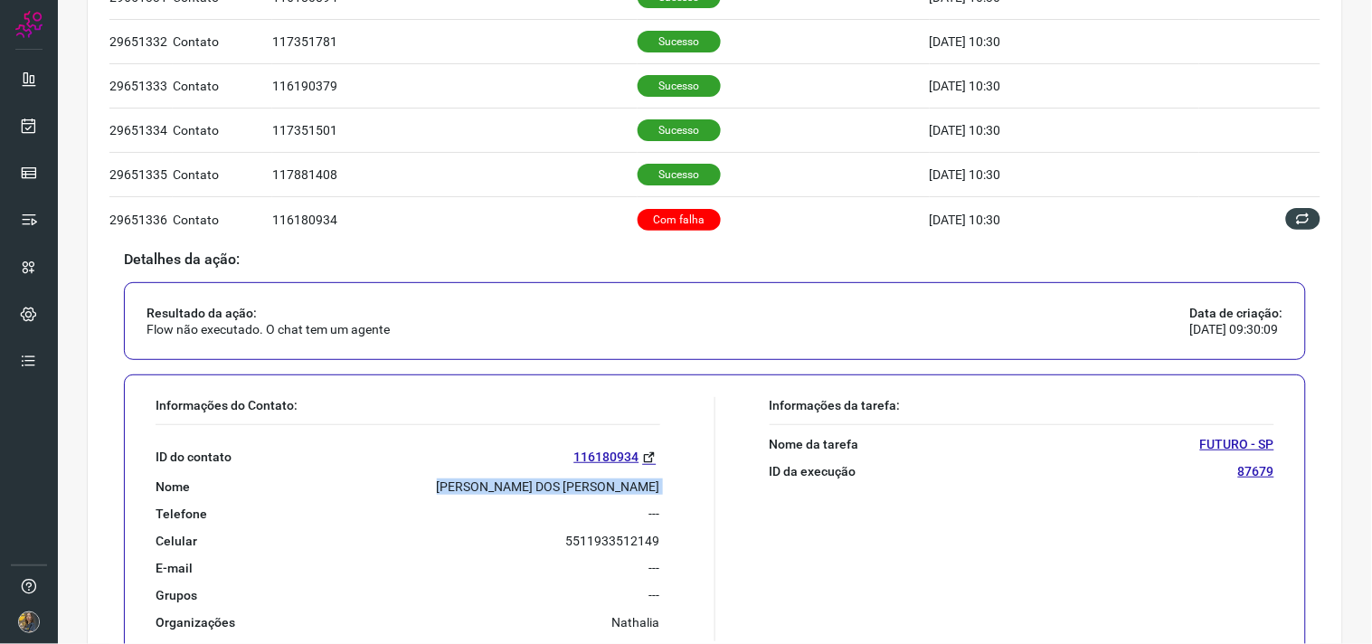
scroll to position [602, 0]
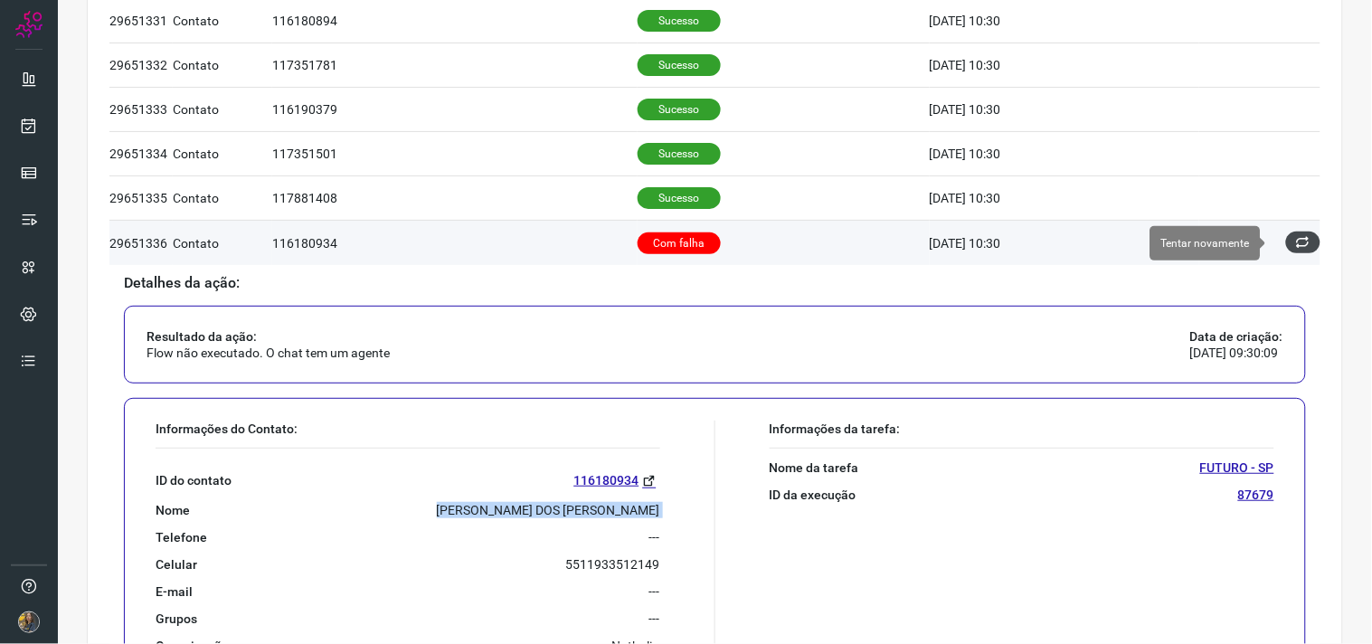
click at [1286, 253] on button at bounding box center [1303, 243] width 34 height 22
click at [1294, 246] on icon at bounding box center [1303, 242] width 18 height 18
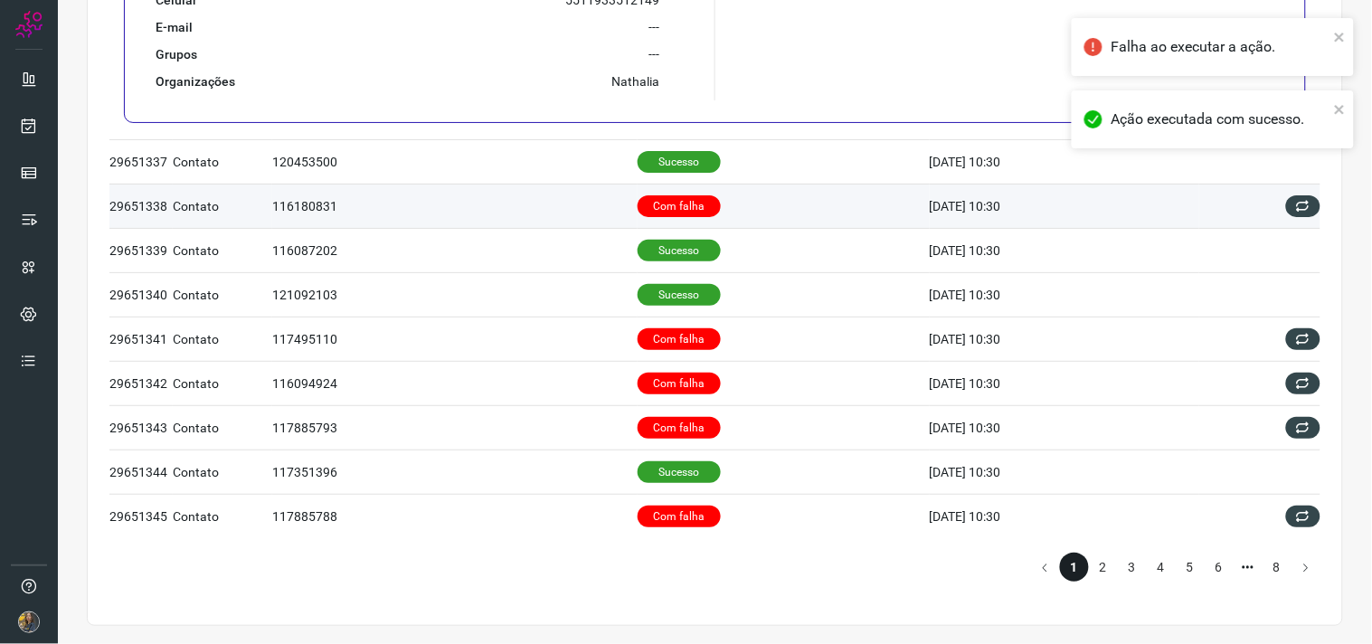
click at [721, 210] on td "Com falha" at bounding box center [784, 206] width 292 height 44
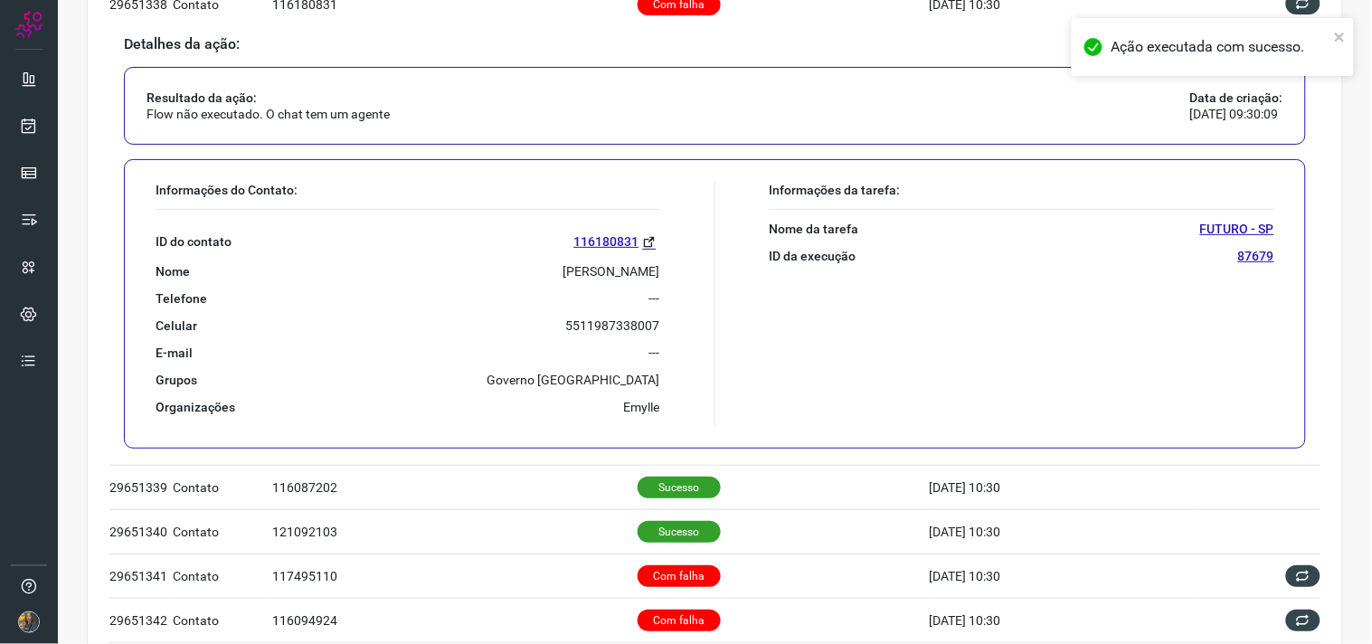
scroll to position [829, 0]
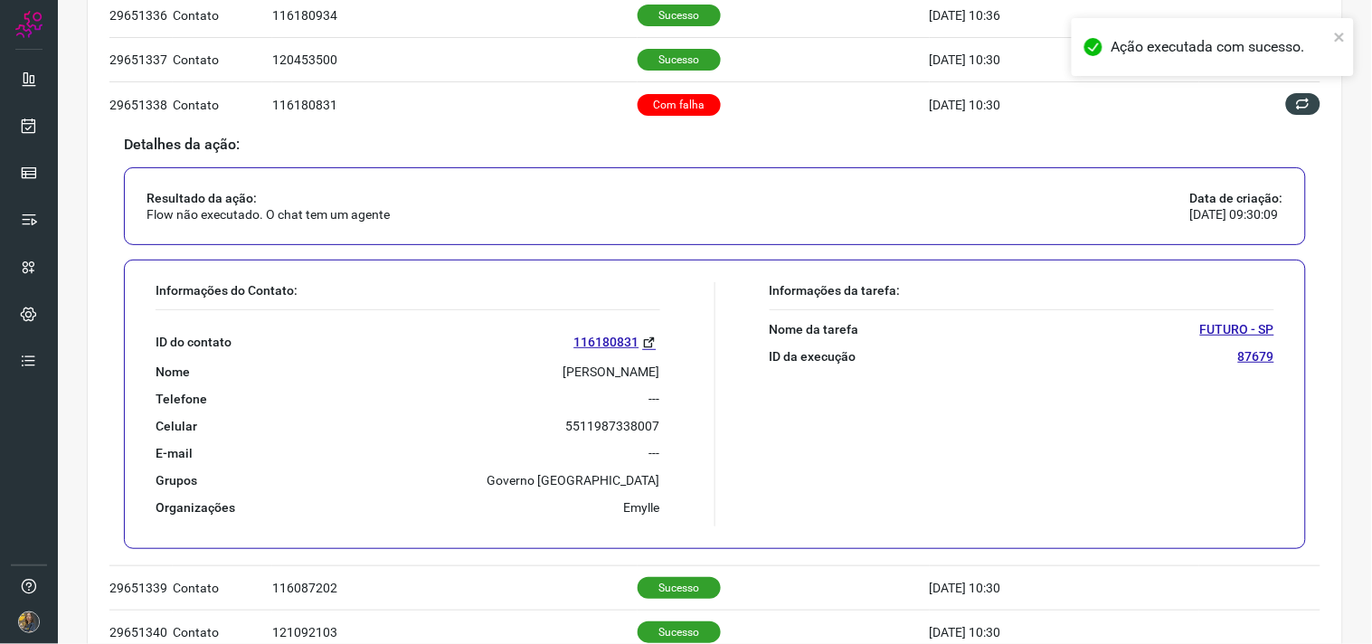
click at [619, 375] on p "[PERSON_NAME]" at bounding box center [611, 372] width 97 height 16
click at [619, 376] on p "[PERSON_NAME]" at bounding box center [611, 372] width 97 height 16
copy p "[PERSON_NAME]"
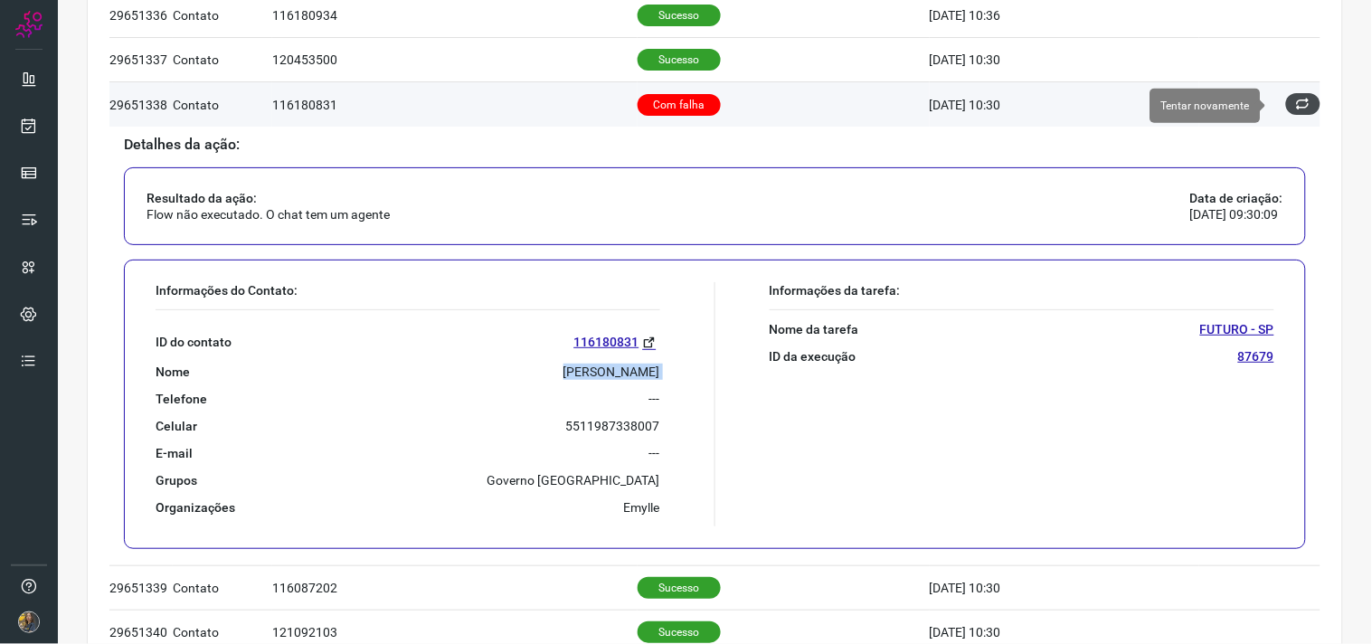
click at [1286, 115] on button at bounding box center [1303, 104] width 34 height 22
click at [1296, 105] on icon at bounding box center [1303, 104] width 14 height 14
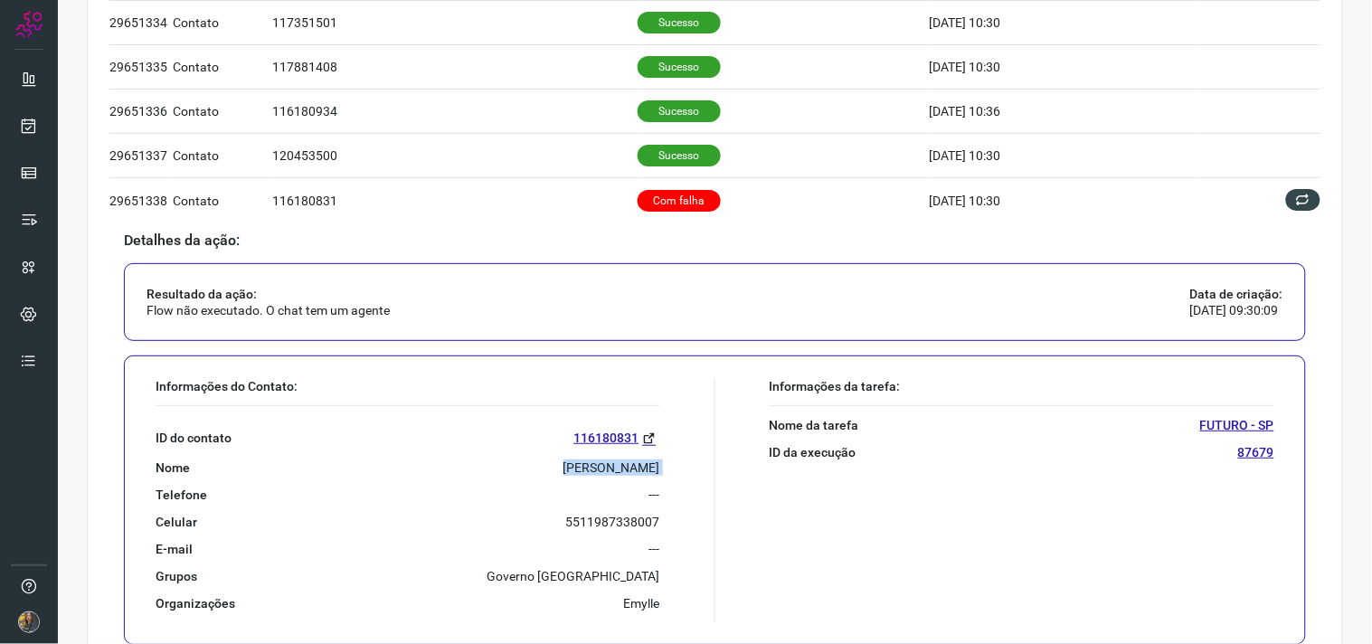
scroll to position [729, 0]
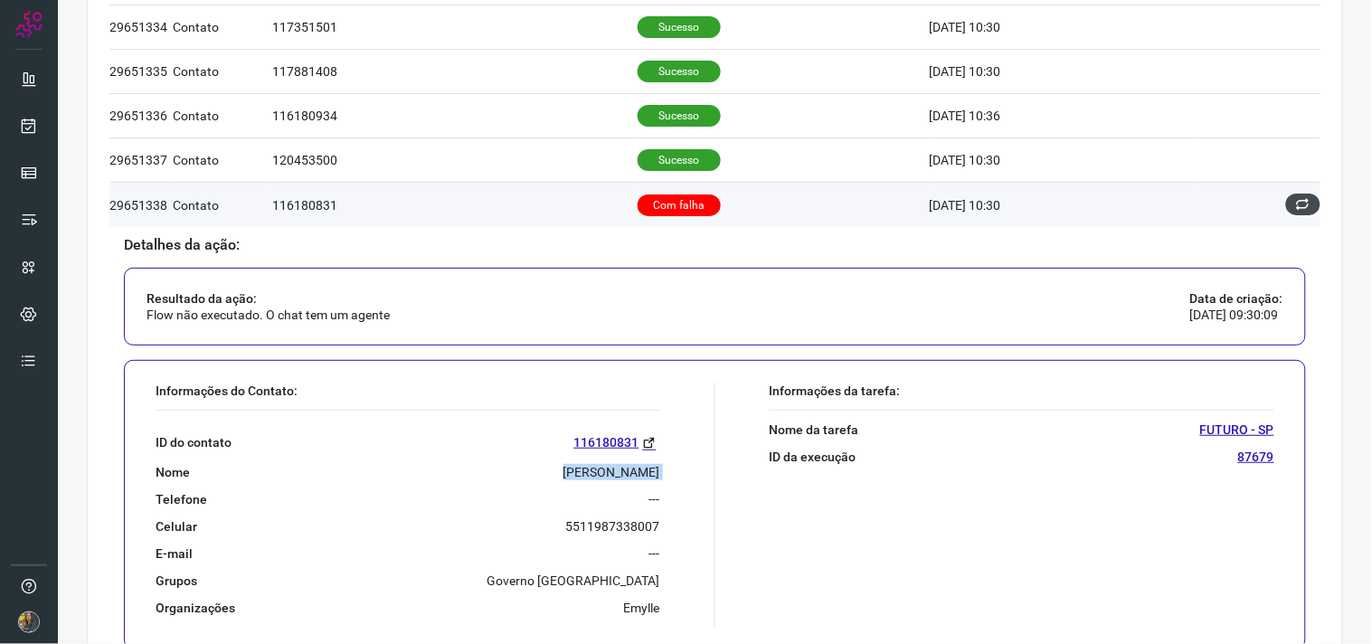
click at [1296, 203] on icon at bounding box center [1303, 204] width 14 height 14
click at [1296, 200] on icon at bounding box center [1303, 204] width 15 height 15
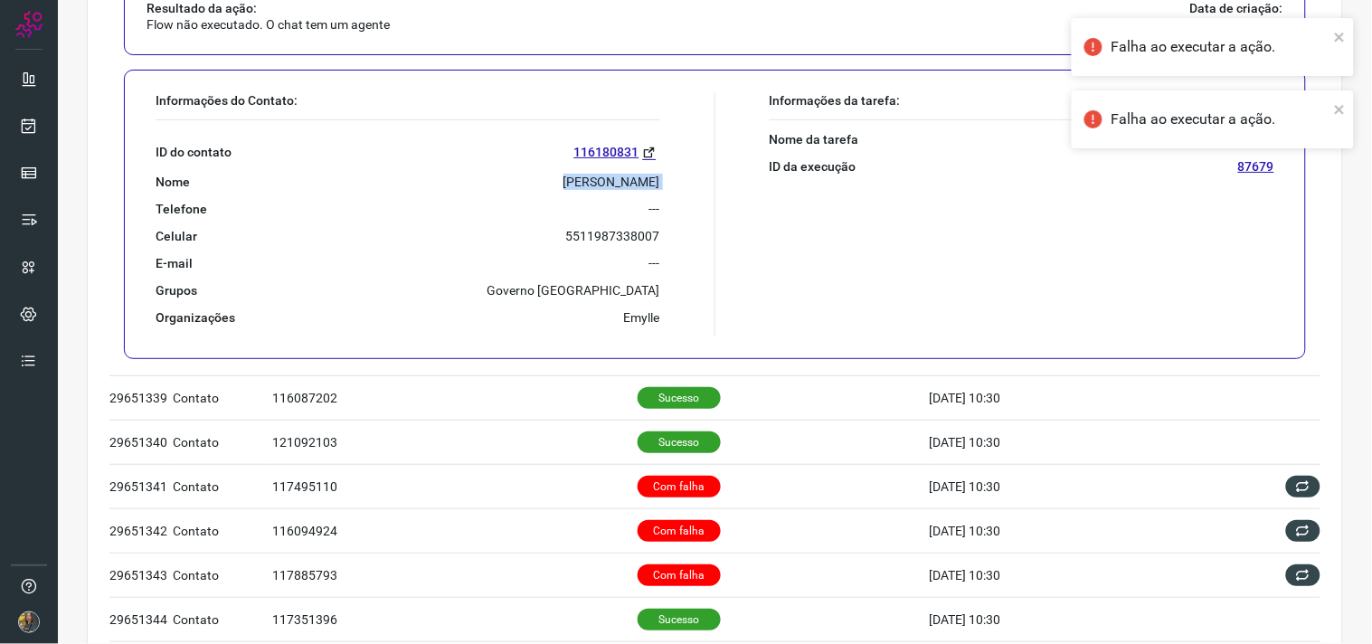
scroll to position [1031, 0]
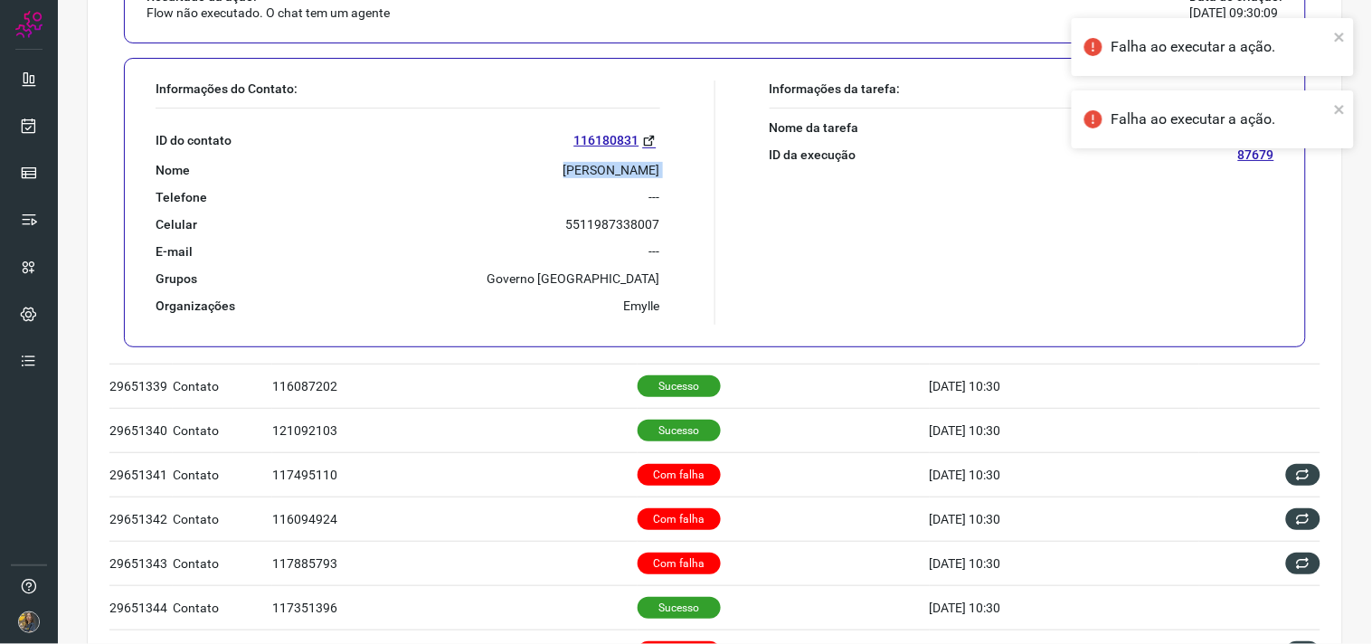
click at [607, 172] on p "[PERSON_NAME]" at bounding box center [611, 170] width 97 height 16
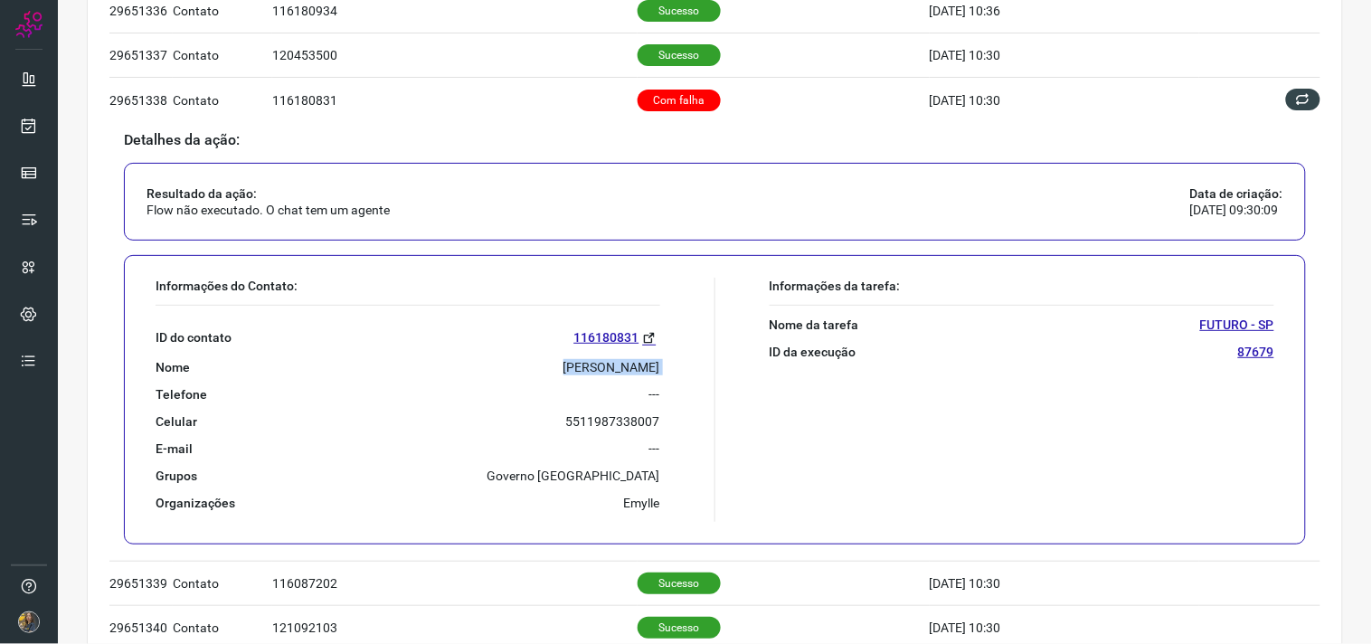
scroll to position [829, 0]
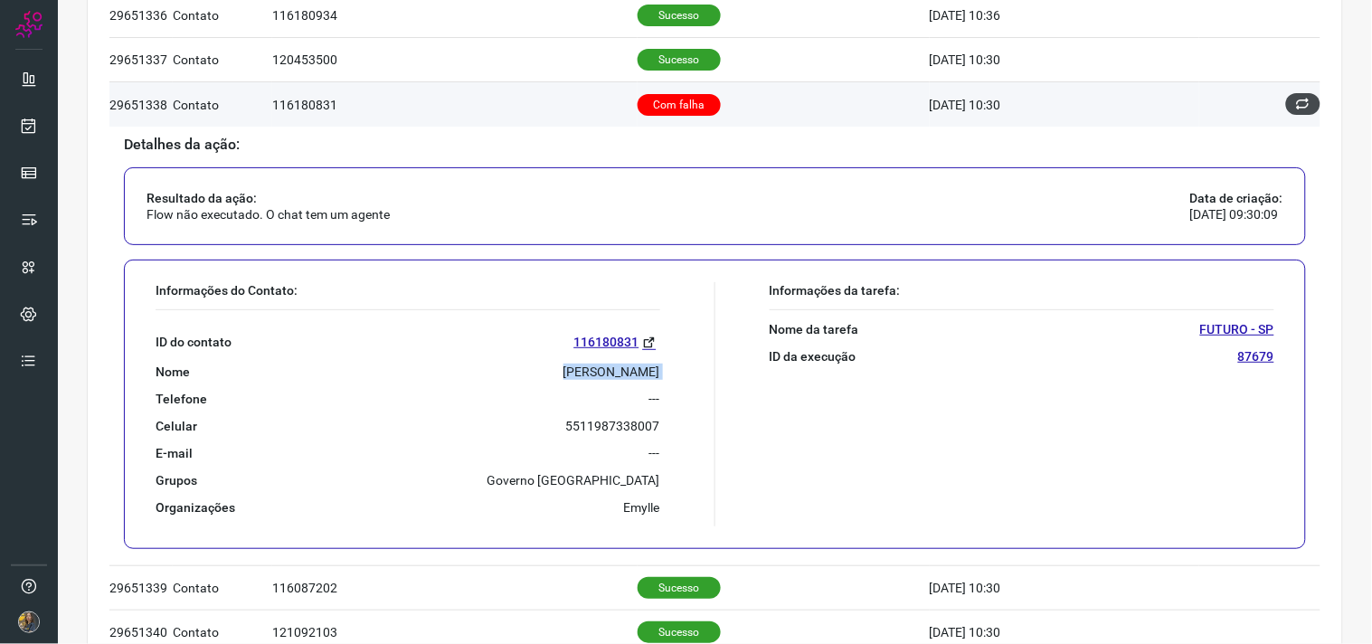
click at [1295, 109] on icon at bounding box center [1303, 104] width 21 height 21
click at [1295, 109] on icon at bounding box center [1303, 105] width 20 height 20
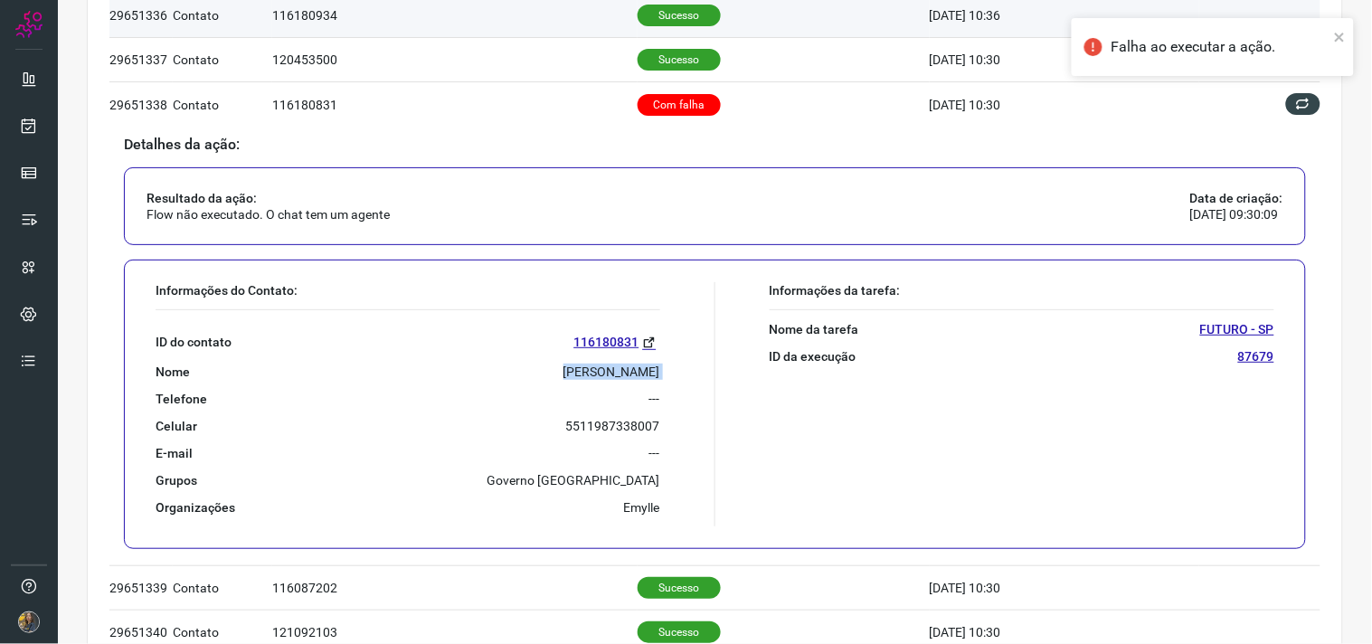
scroll to position [0, 0]
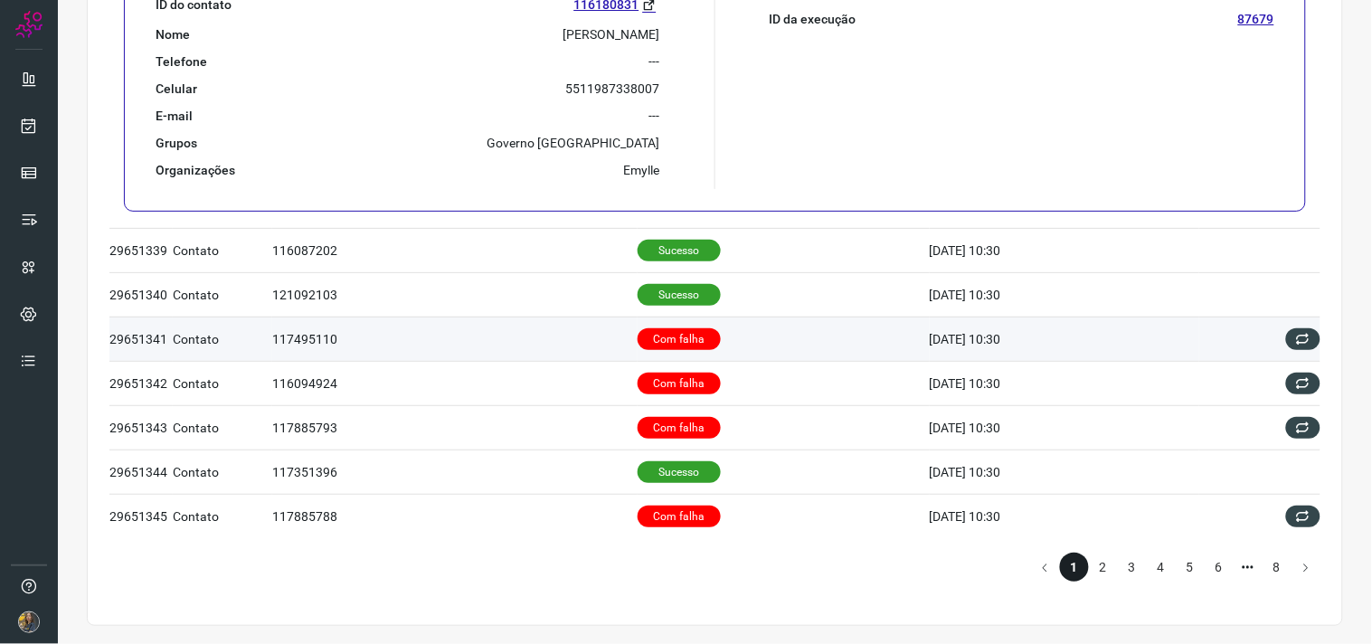
click at [692, 344] on p "Com falha" at bounding box center [679, 339] width 83 height 22
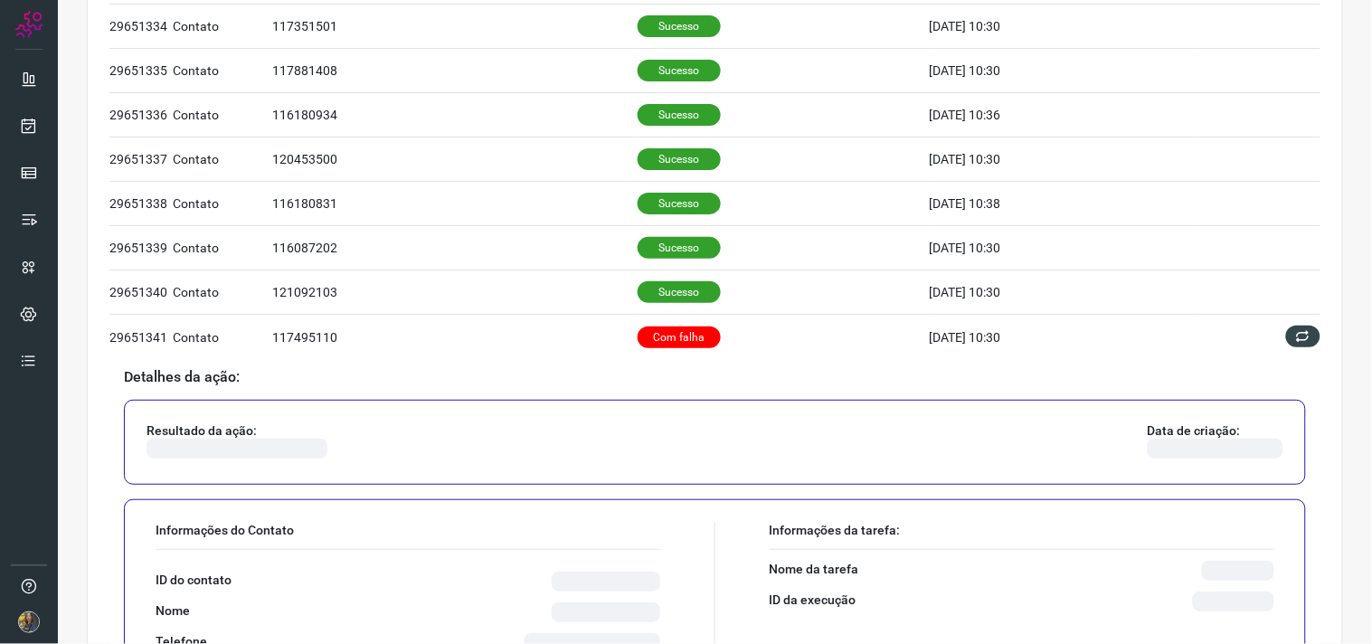
scroll to position [1132, 0]
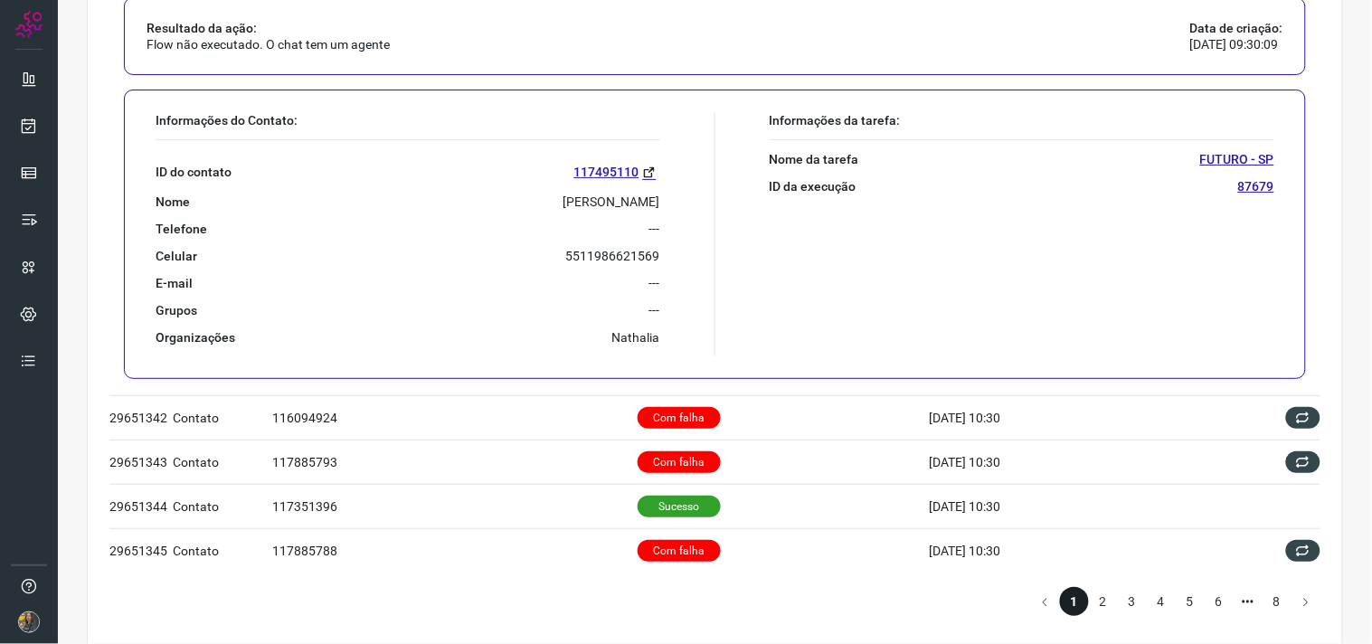
click at [563, 209] on p "[PERSON_NAME]" at bounding box center [611, 202] width 97 height 16
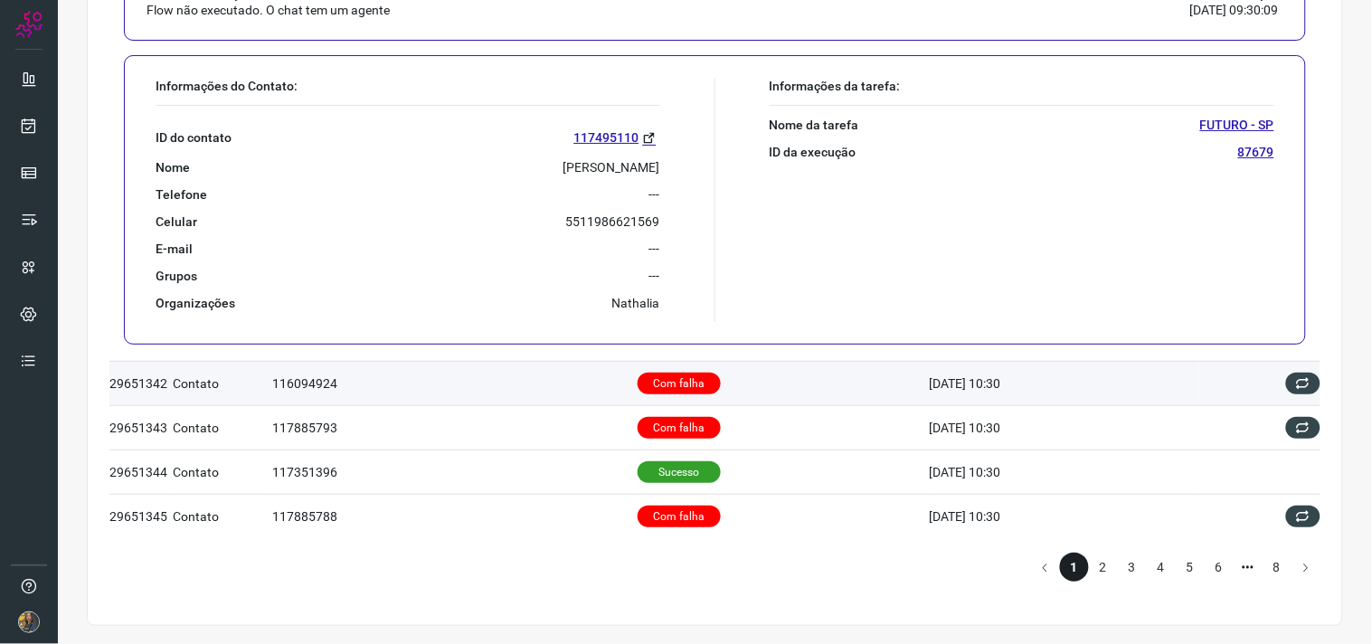
click at [781, 386] on td "Com falha" at bounding box center [784, 383] width 292 height 44
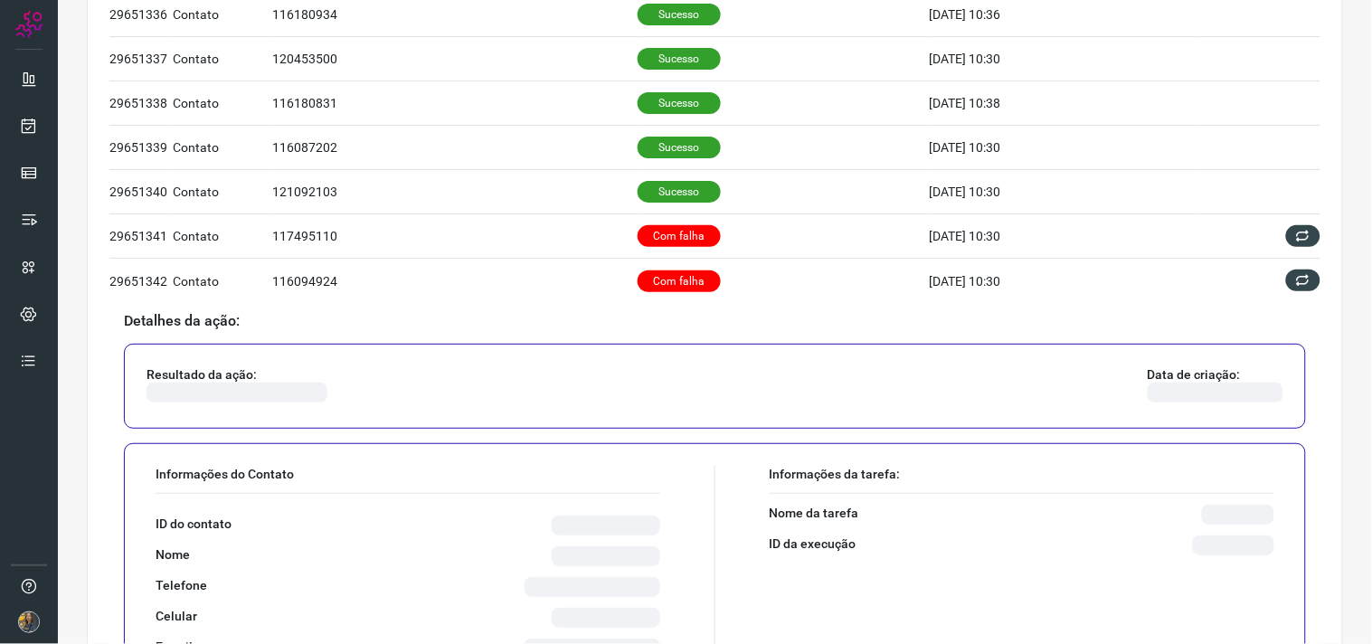
scroll to position [1031, 0]
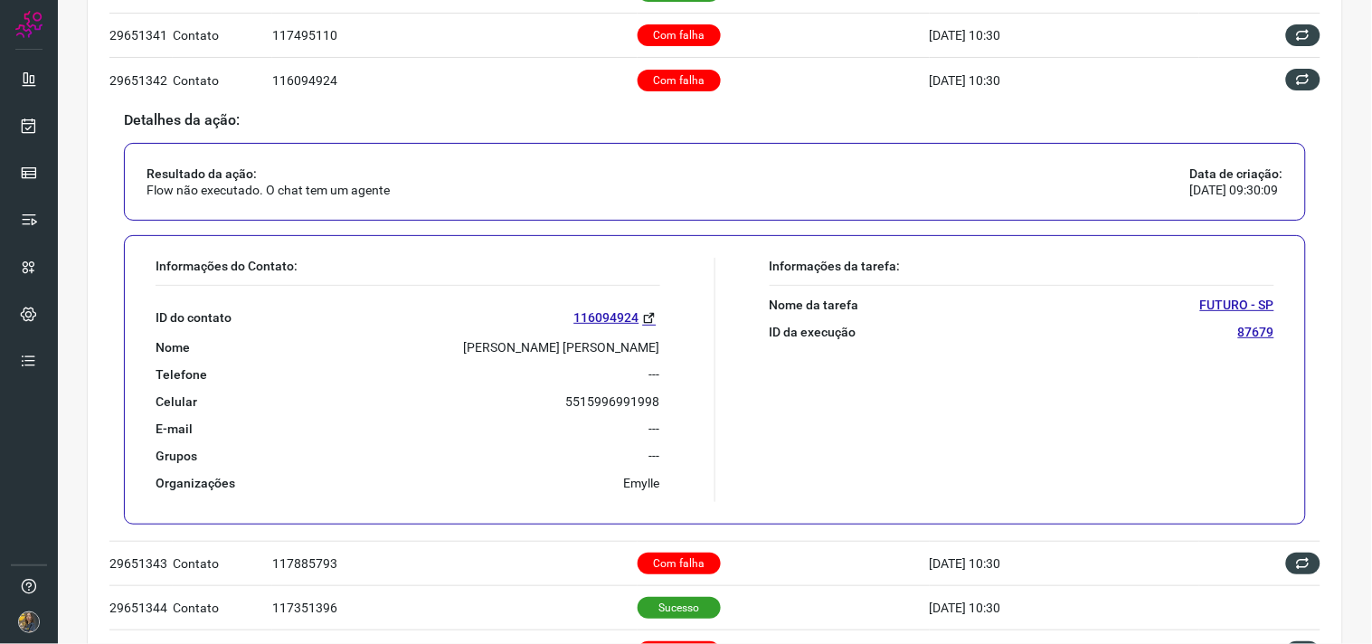
click at [615, 338] on div "ID do contato 116094924 Nome [PERSON_NAME] [PERSON_NAME] Telefone --- Celular […" at bounding box center [408, 388] width 505 height 205
click at [624, 360] on div "ID do contato 116094924 Nome [PERSON_NAME] [PERSON_NAME] Telefone --- Celular […" at bounding box center [408, 388] width 505 height 205
click at [621, 349] on p "[PERSON_NAME] [PERSON_NAME]" at bounding box center [562, 347] width 196 height 16
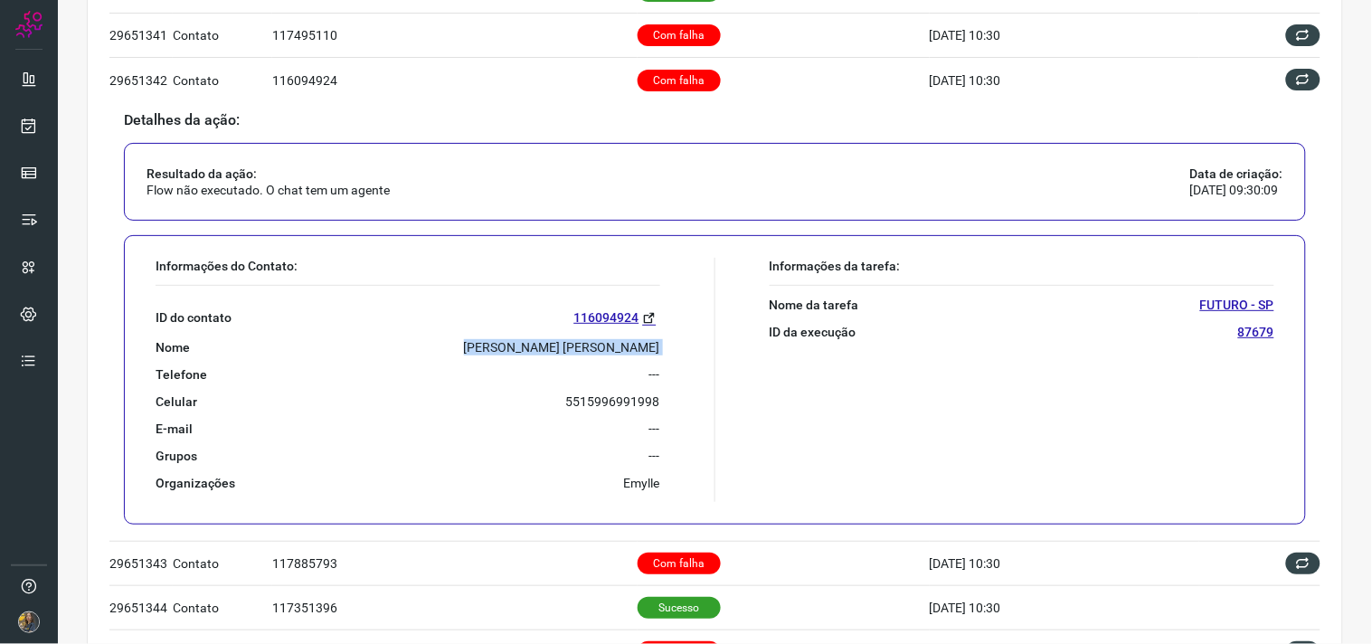
copy p "[PERSON_NAME] [PERSON_NAME]"
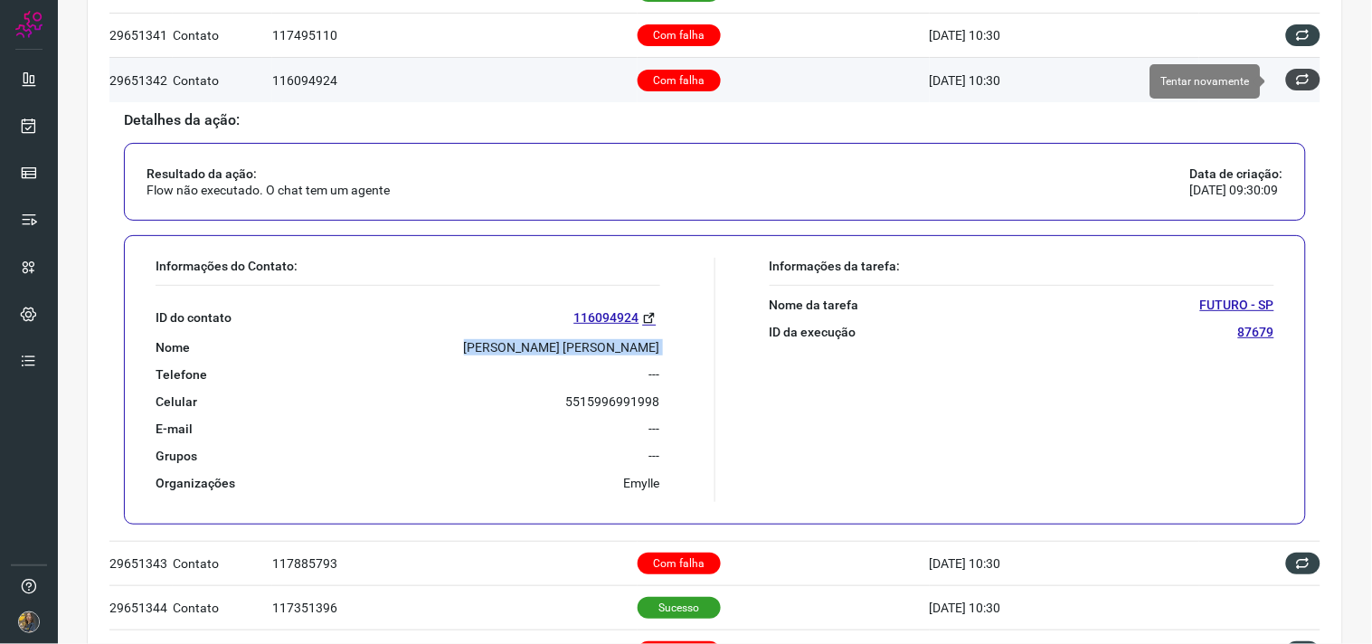
click at [1296, 79] on icon at bounding box center [1303, 79] width 14 height 14
click at [1295, 85] on icon at bounding box center [1303, 79] width 17 height 17
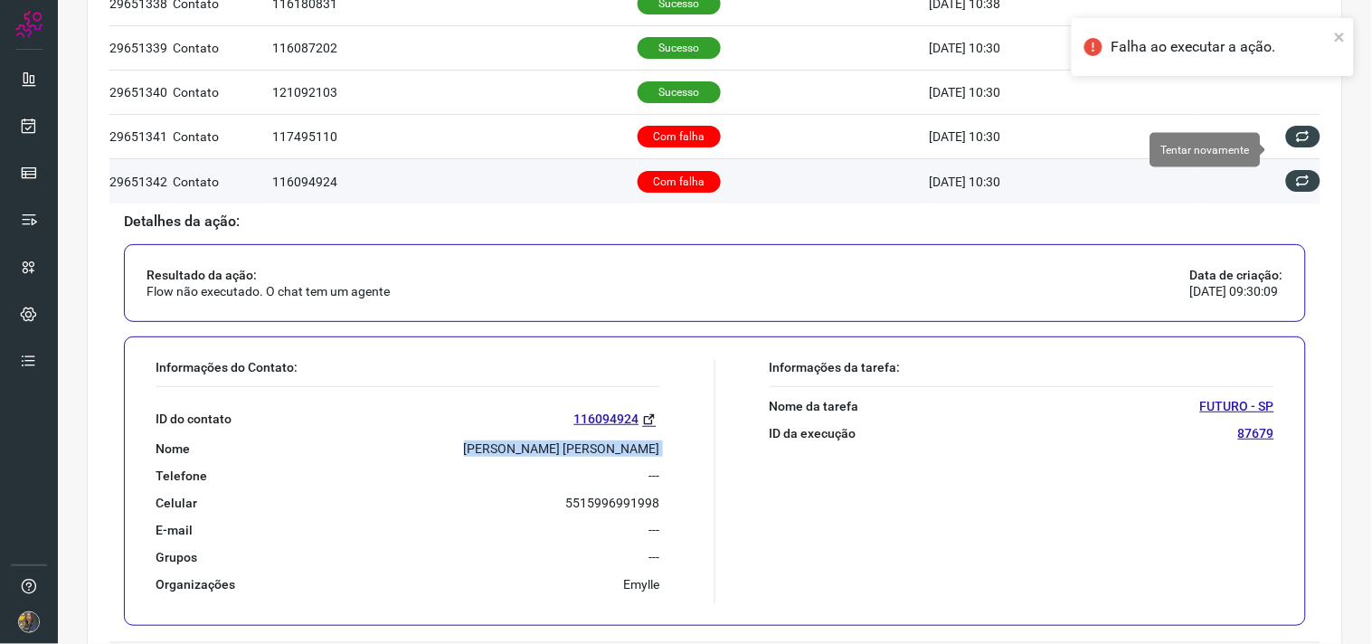
scroll to position [0, 0]
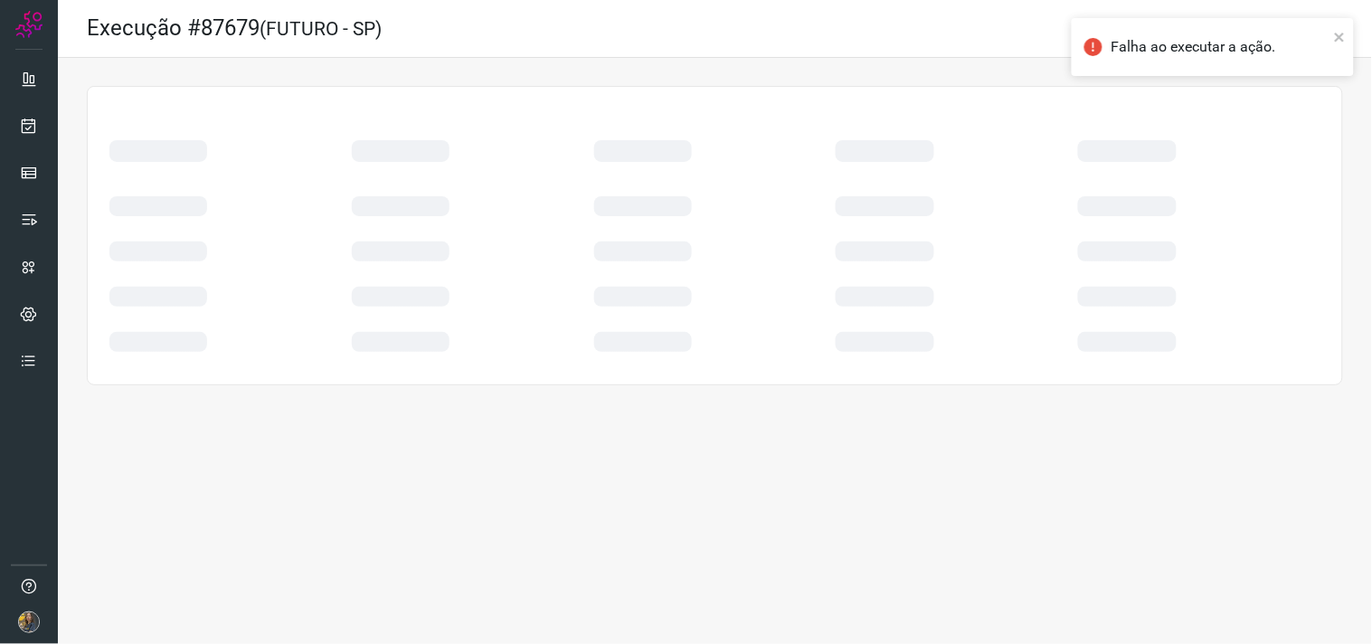
click at [1290, 184] on div at bounding box center [1199, 197] width 242 height 45
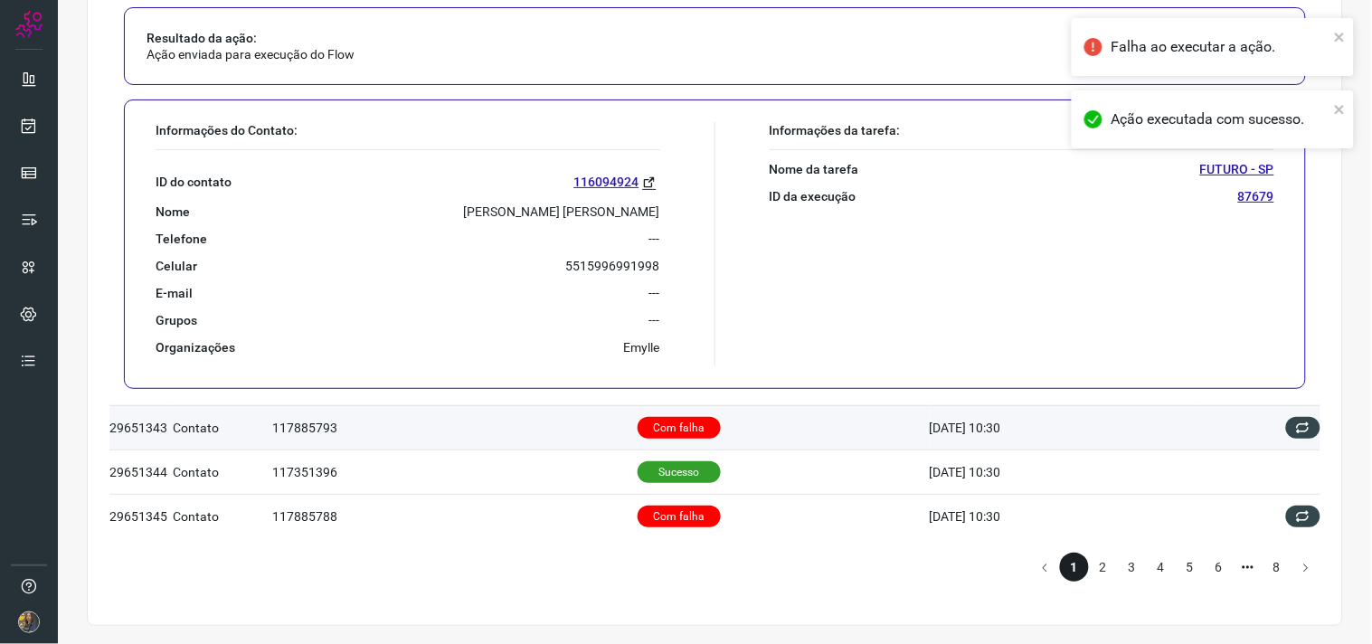
click at [743, 416] on td "Com falha" at bounding box center [784, 427] width 292 height 44
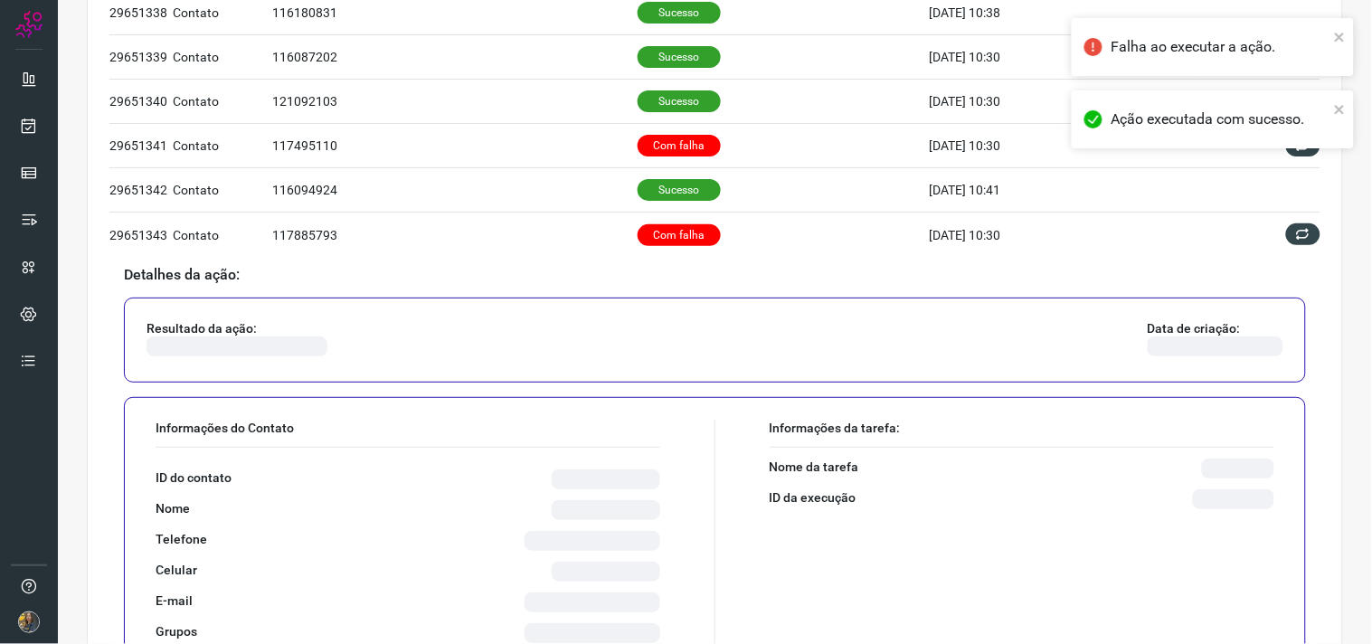
scroll to position [1132, 0]
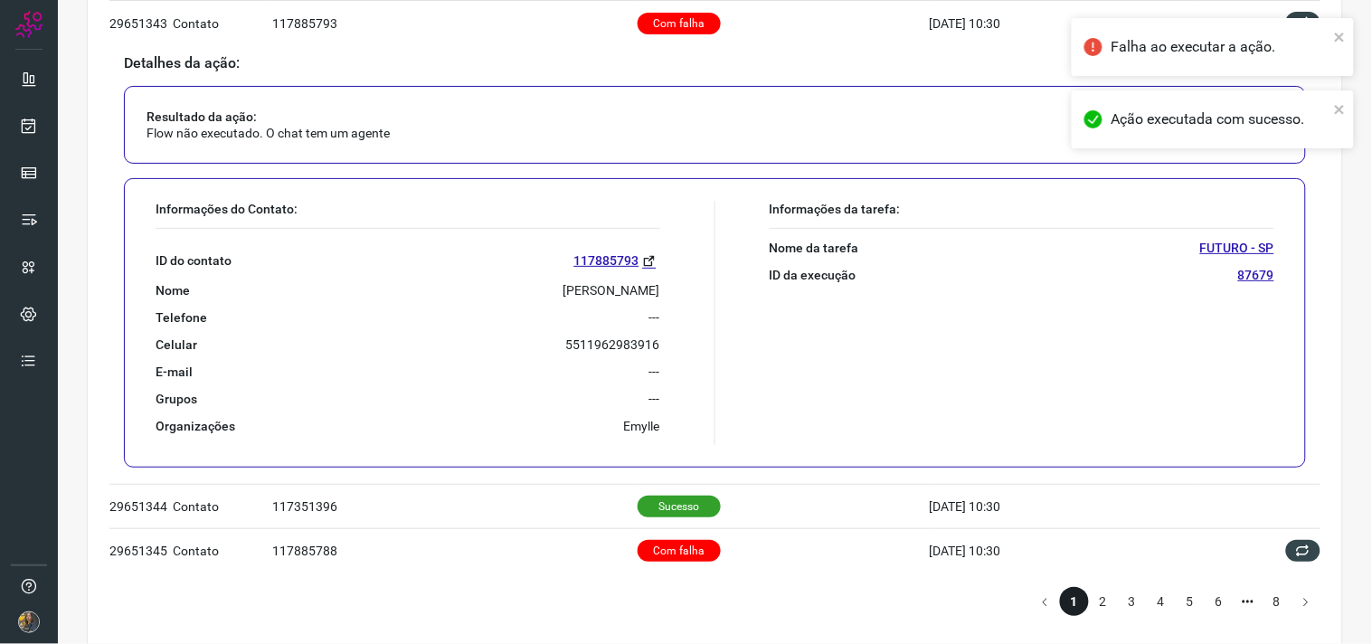
click at [570, 298] on p "[PERSON_NAME]" at bounding box center [611, 290] width 97 height 16
copy p "[PERSON_NAME]"
